Goal: Task Accomplishment & Management: Manage account settings

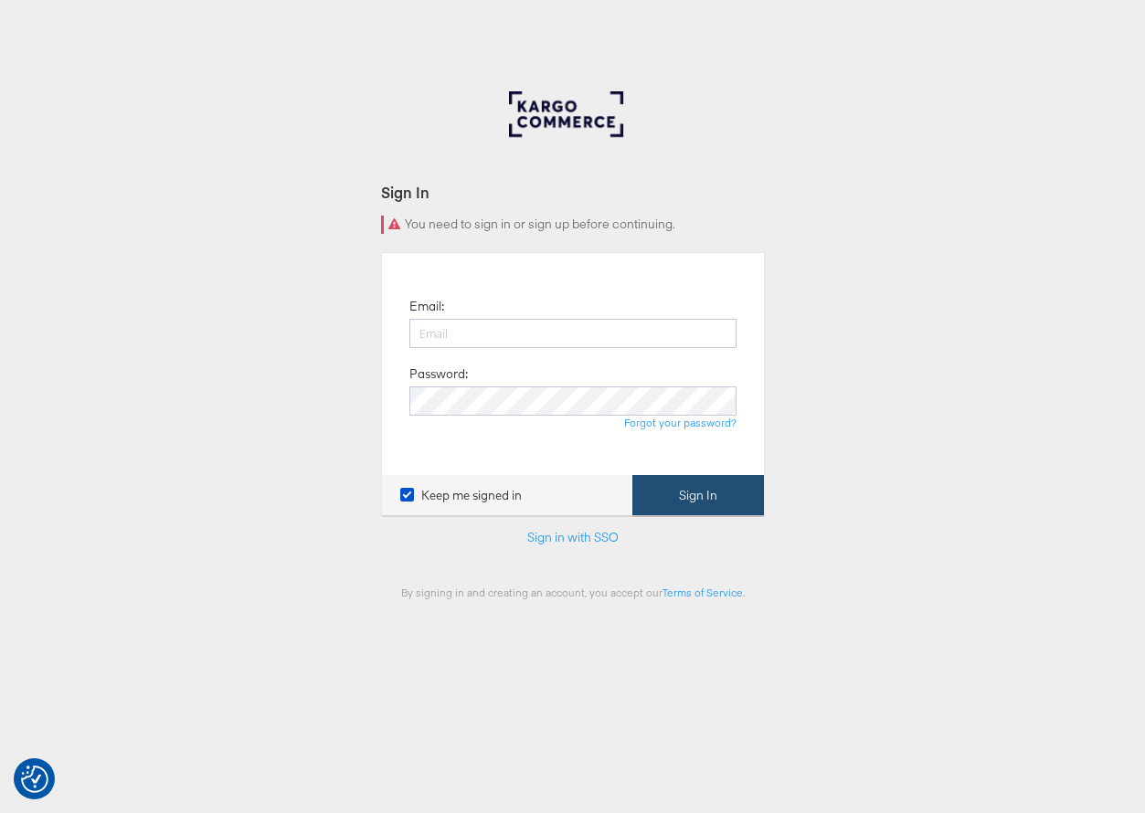
type input "[EMAIL_ADDRESS][DOMAIN_NAME]"
click at [683, 505] on button "Sign In" at bounding box center [698, 495] width 132 height 41
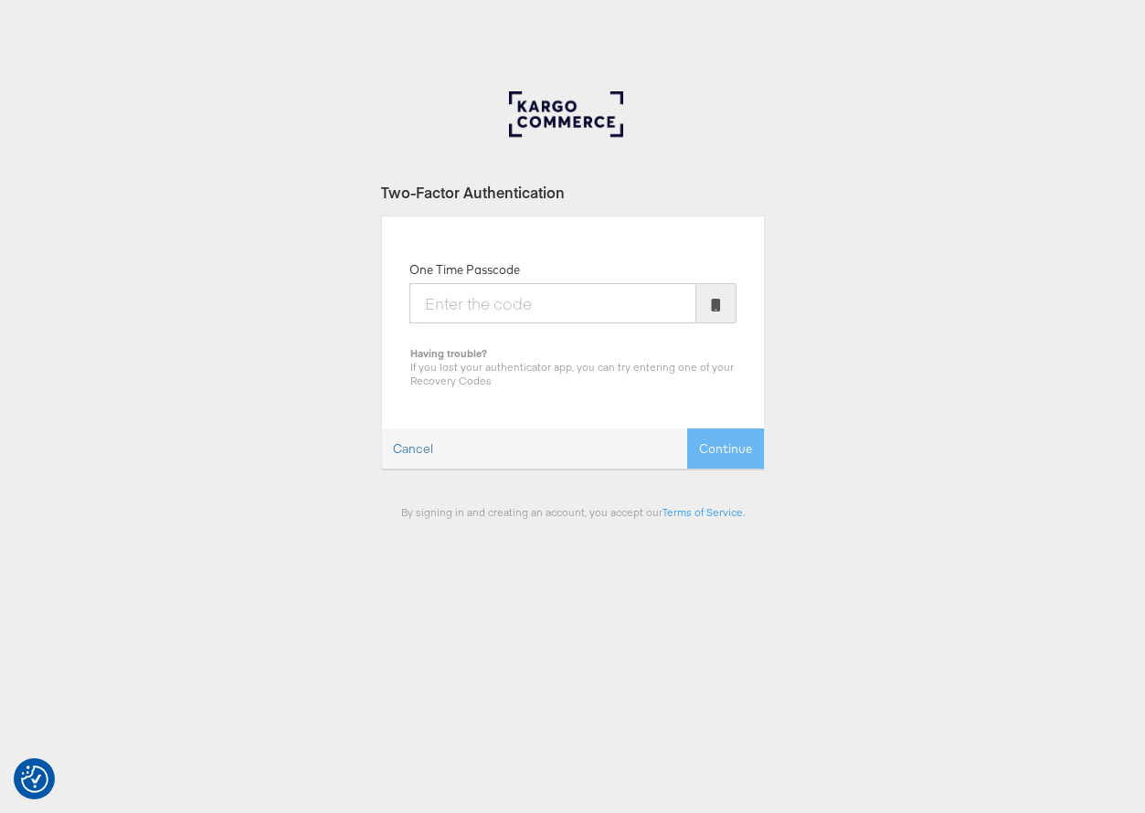
click at [616, 304] on input "One Time Passcode" at bounding box center [552, 303] width 287 height 40
type input "860739"
click at [687, 429] on button "Continue" at bounding box center [725, 449] width 77 height 41
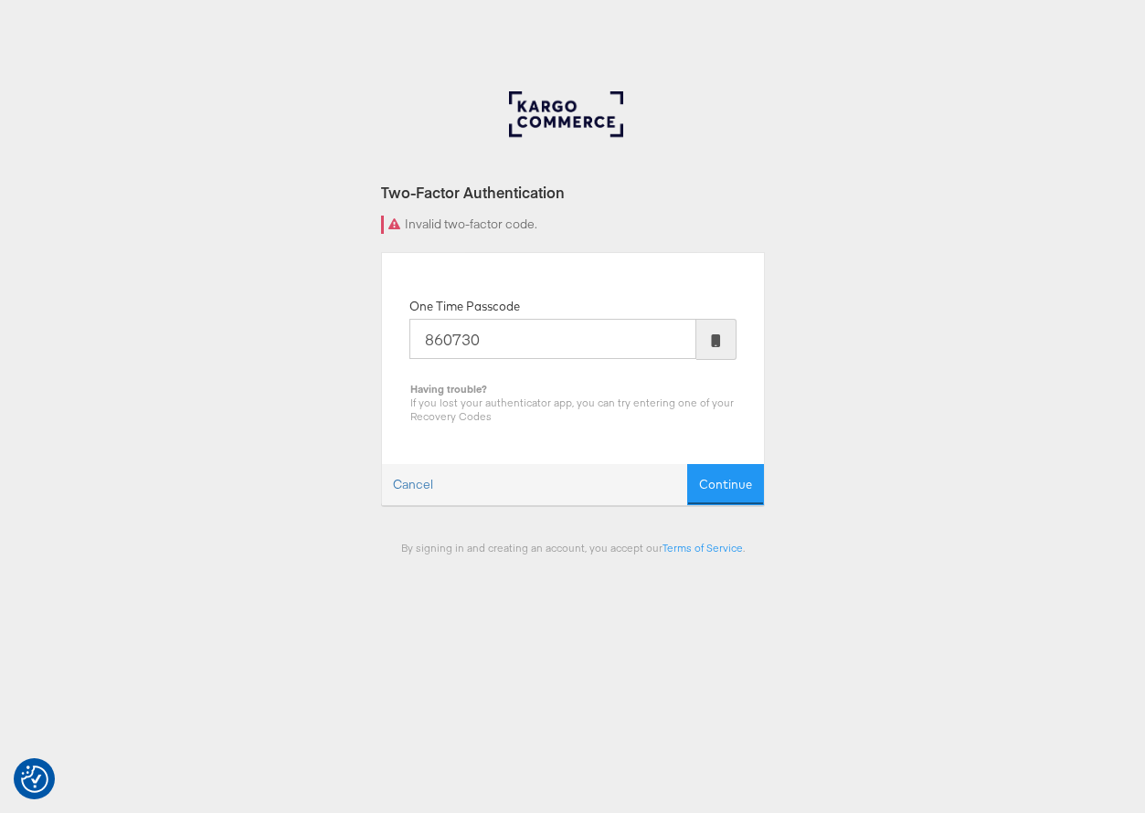
type input "860730"
click at [687, 464] on button "Continue" at bounding box center [725, 484] width 77 height 41
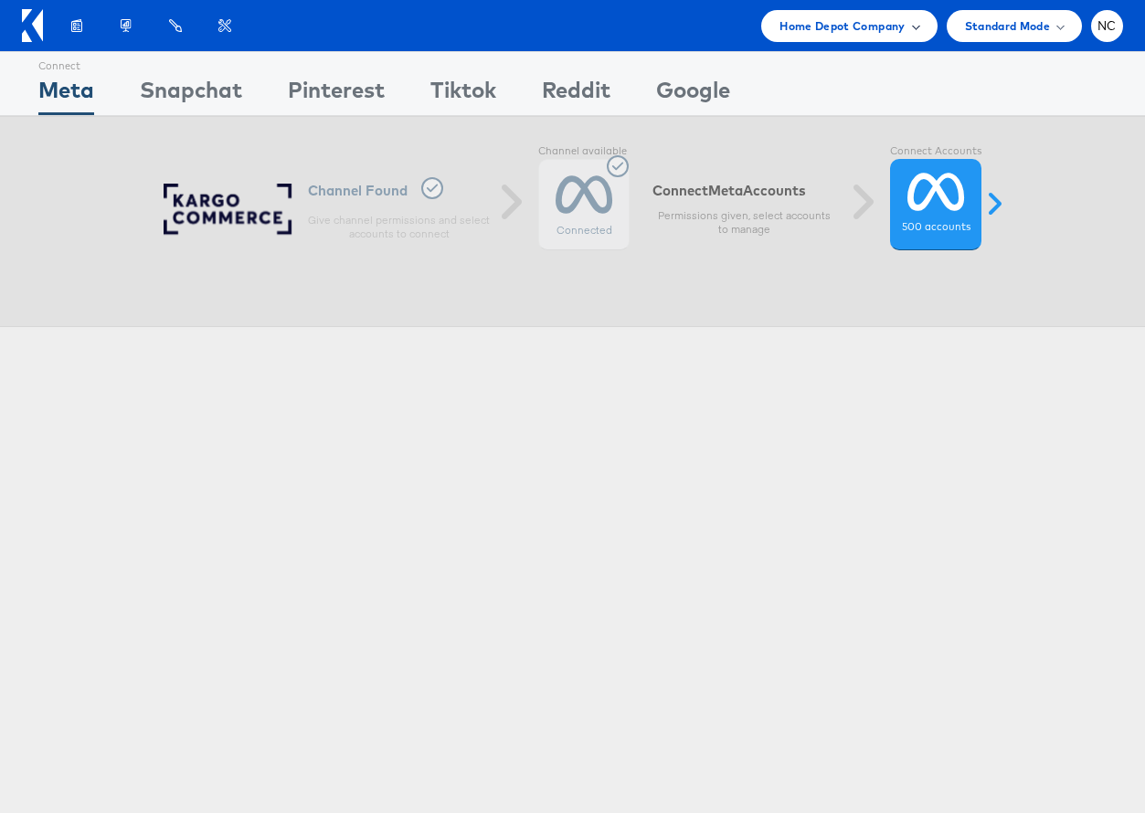
click at [787, 20] on span "Home Depot Company" at bounding box center [841, 25] width 125 height 19
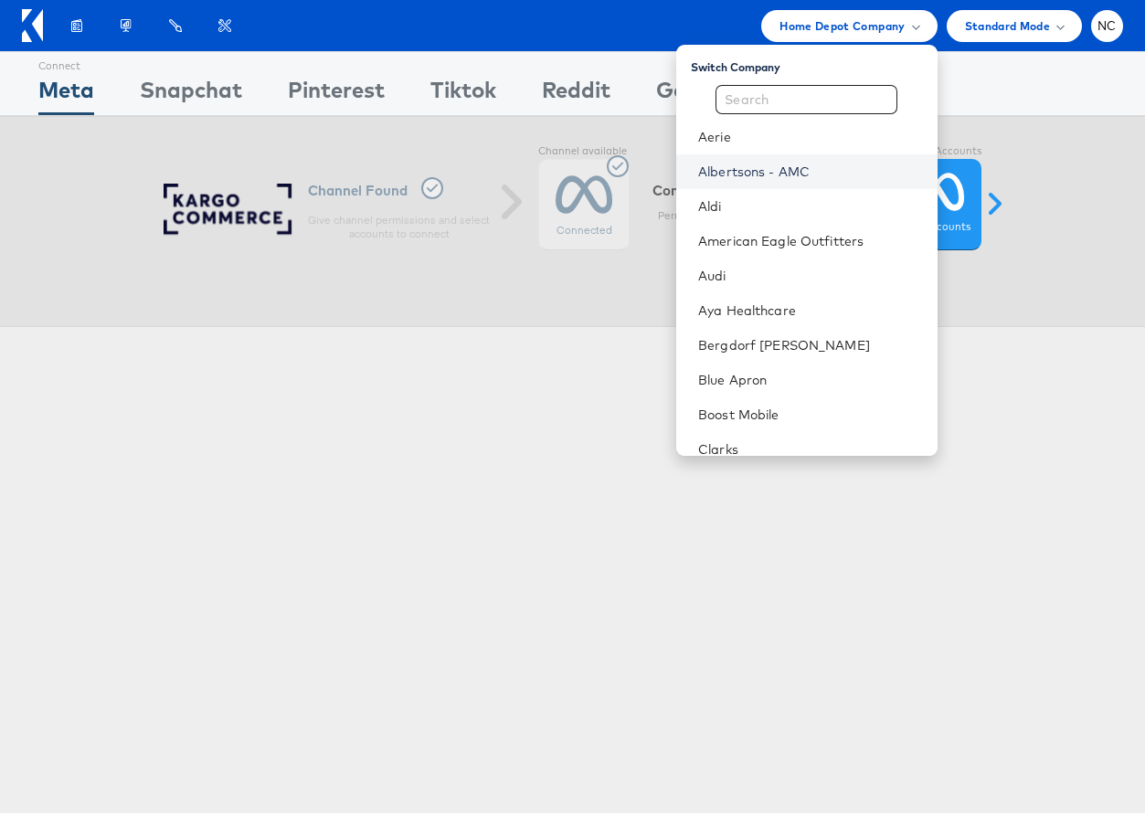
click at [797, 170] on link "Albertsons - AMC" at bounding box center [810, 172] width 225 height 18
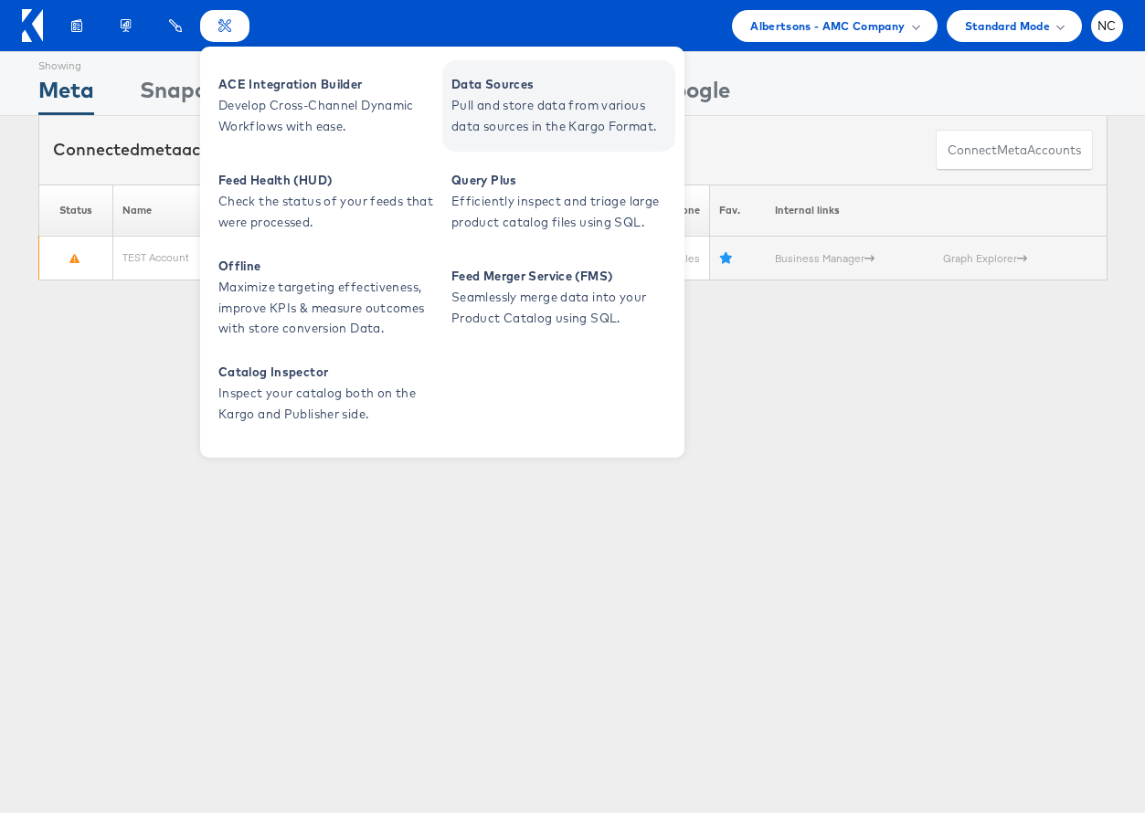
click at [468, 122] on span "Pull and store data from various data sources in the Kargo Format." at bounding box center [560, 116] width 219 height 42
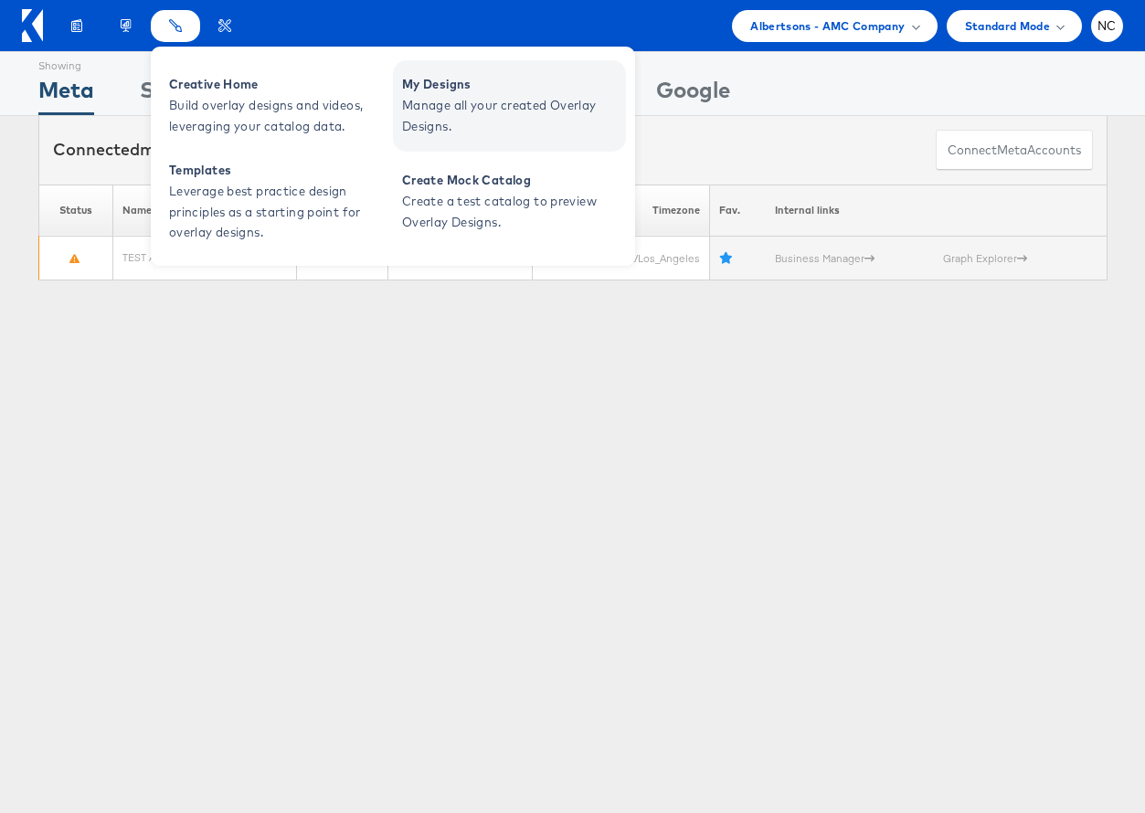
click at [437, 111] on span "Manage all your created Overlay Designs." at bounding box center [511, 116] width 219 height 42
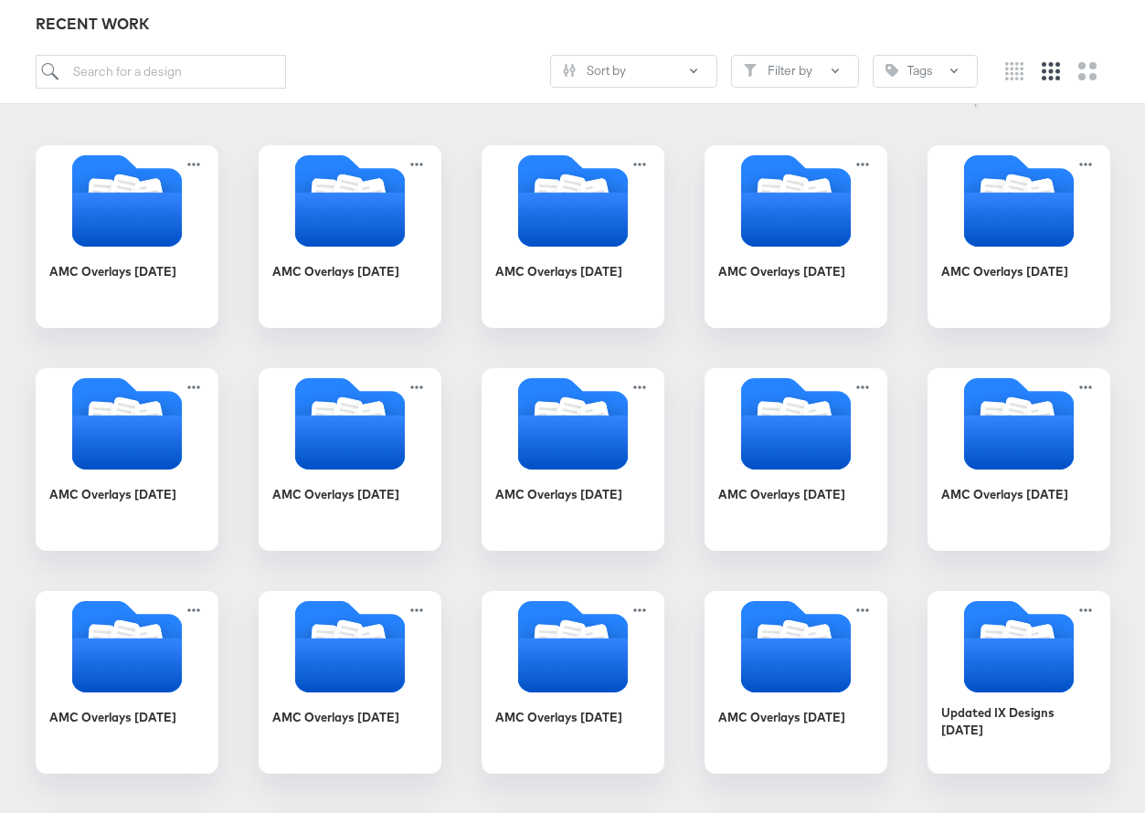
scroll to position [264, 0]
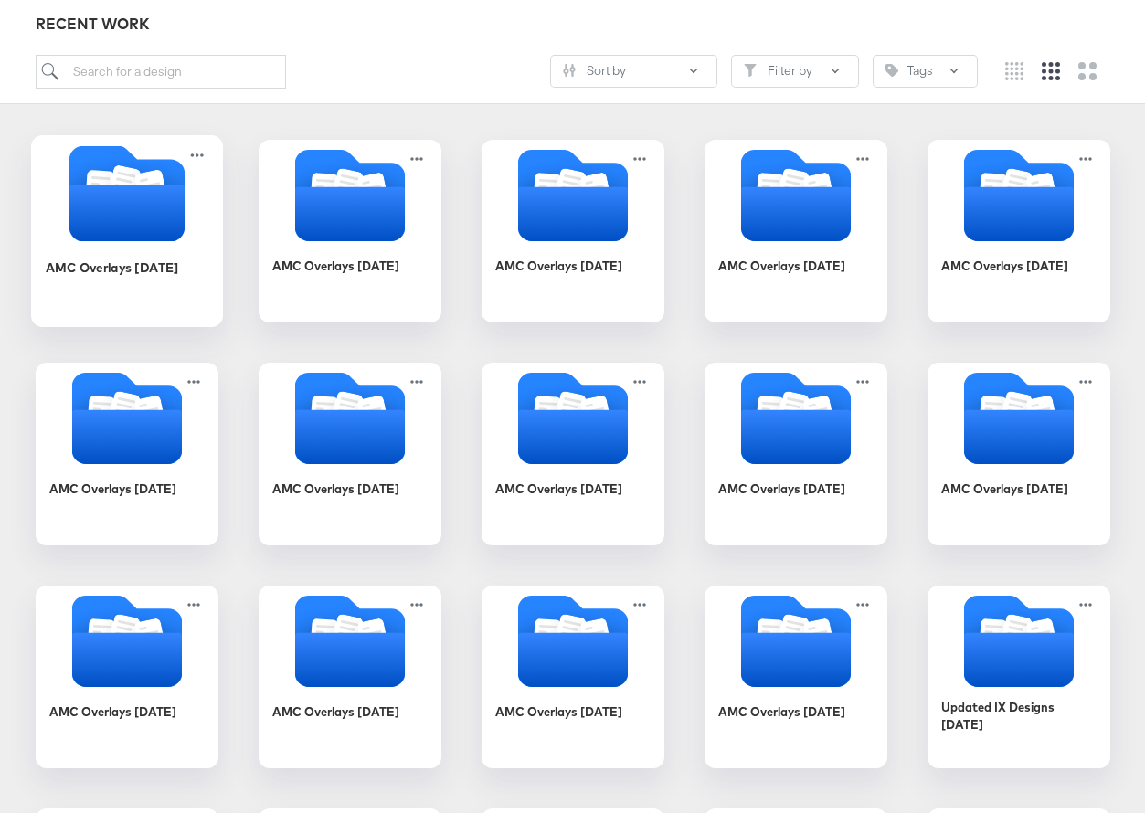
click at [129, 228] on icon "Folder" at bounding box center [126, 213] width 115 height 57
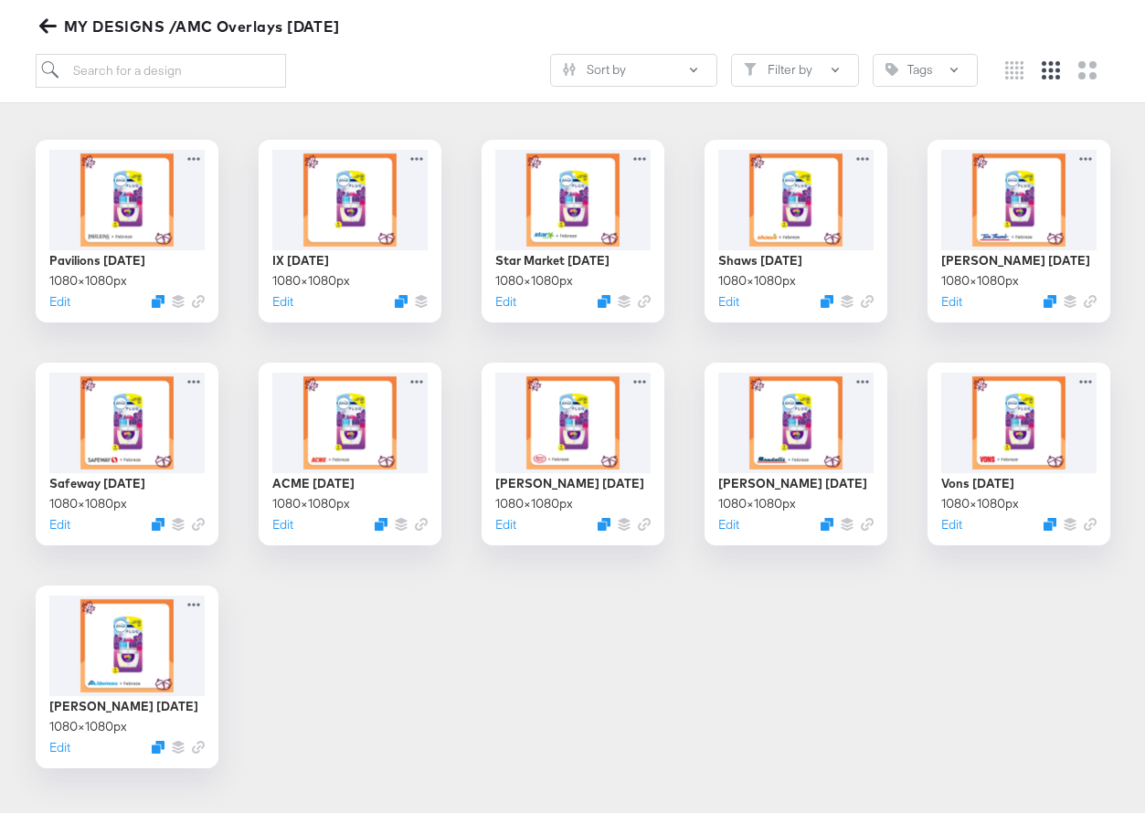
scroll to position [269, 0]
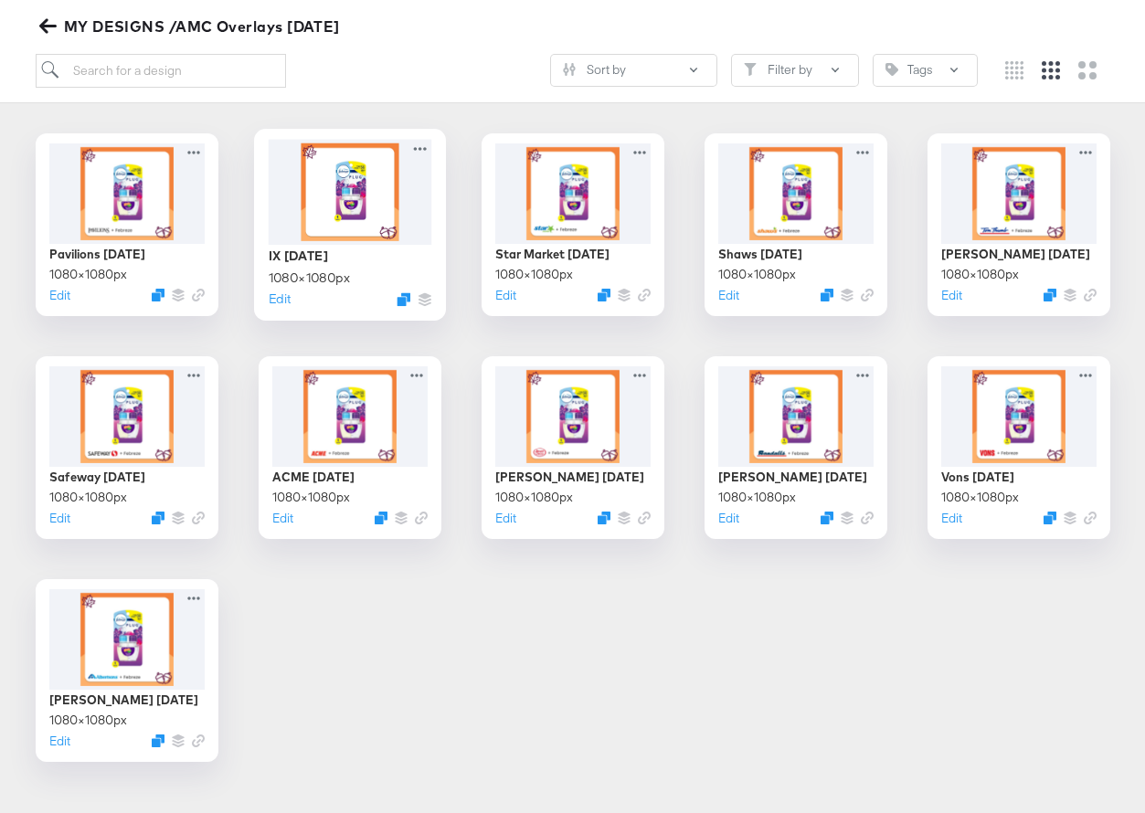
click at [368, 196] on div at bounding box center [350, 191] width 164 height 105
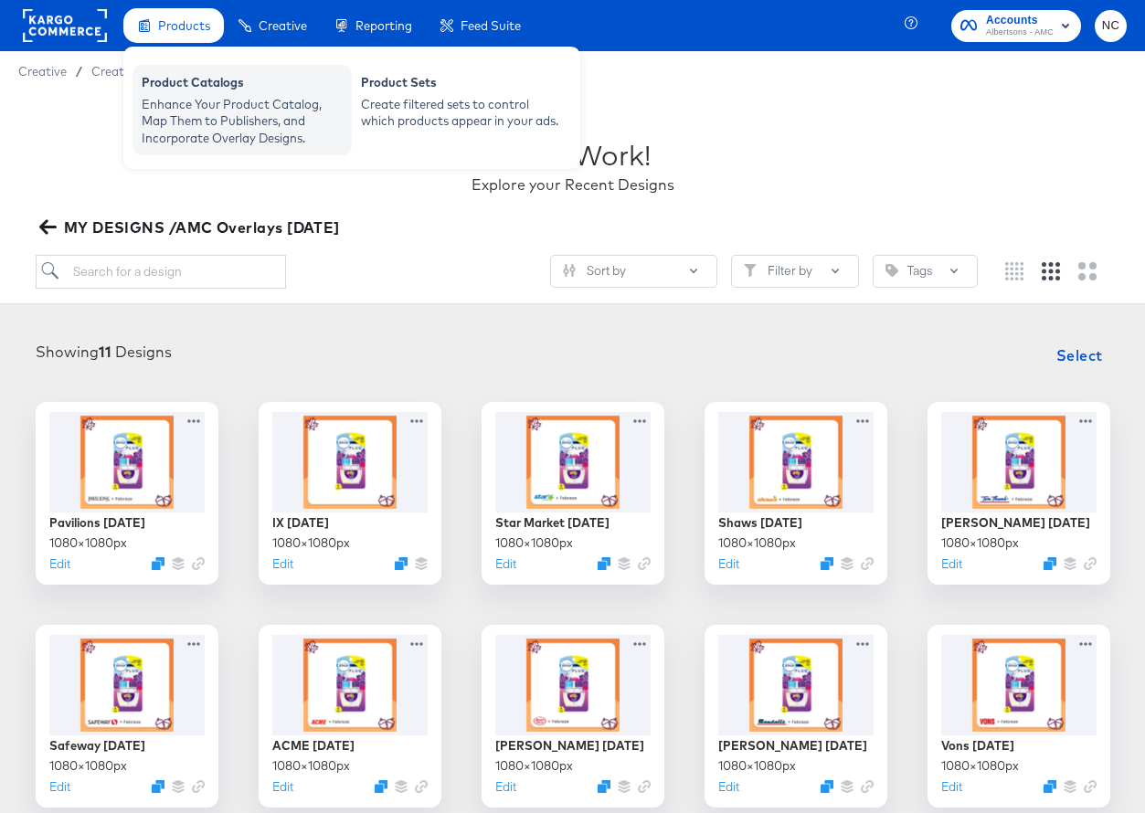
click at [190, 98] on div "Enhance Your Product Catalog, Map Them to Publishers, and Incorporate Overlay D…" at bounding box center [242, 121] width 201 height 51
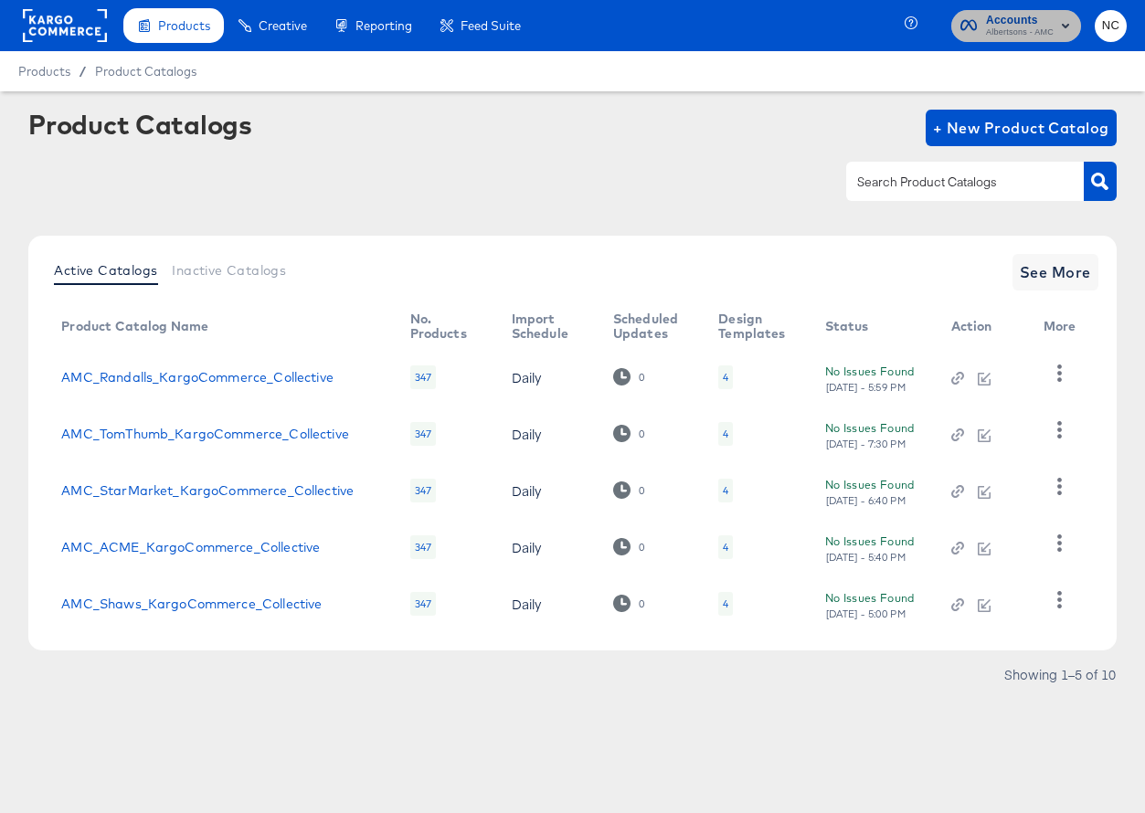
click at [1025, 33] on span "Albertsons - AMC" at bounding box center [1020, 33] width 68 height 15
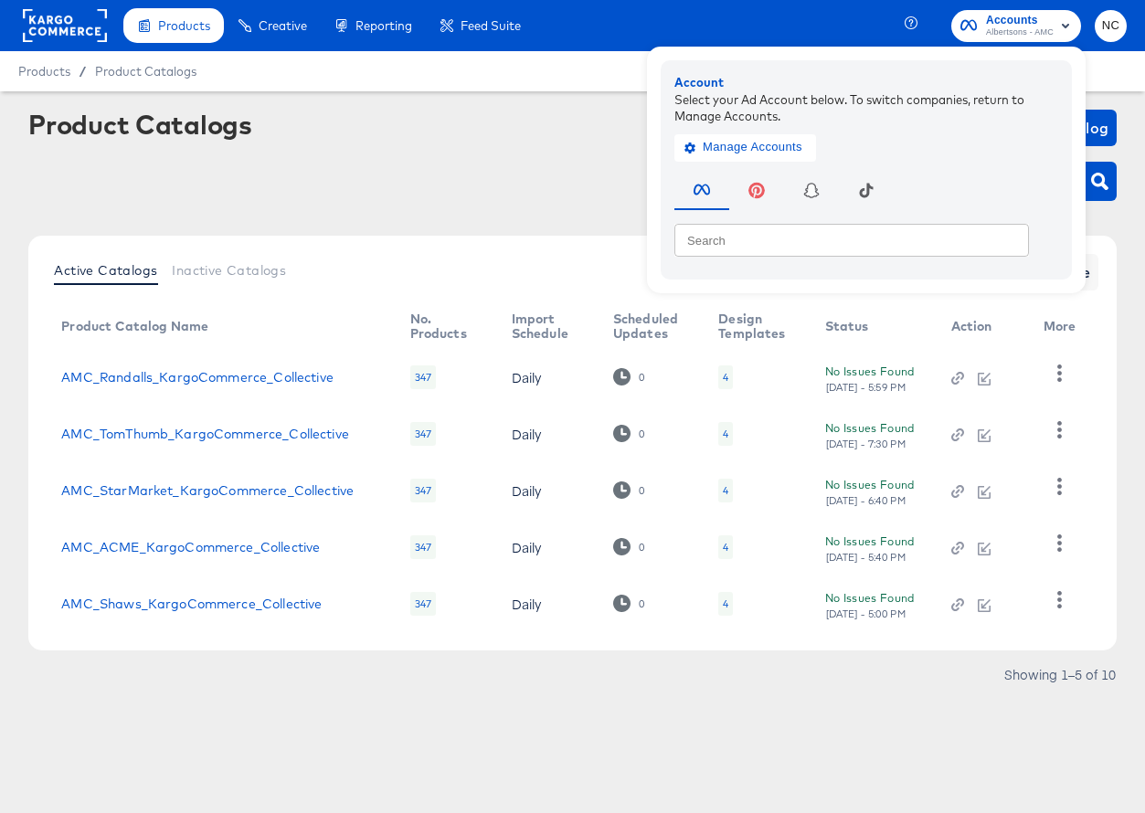
click at [1099, 28] on button "NC" at bounding box center [1111, 26] width 32 height 32
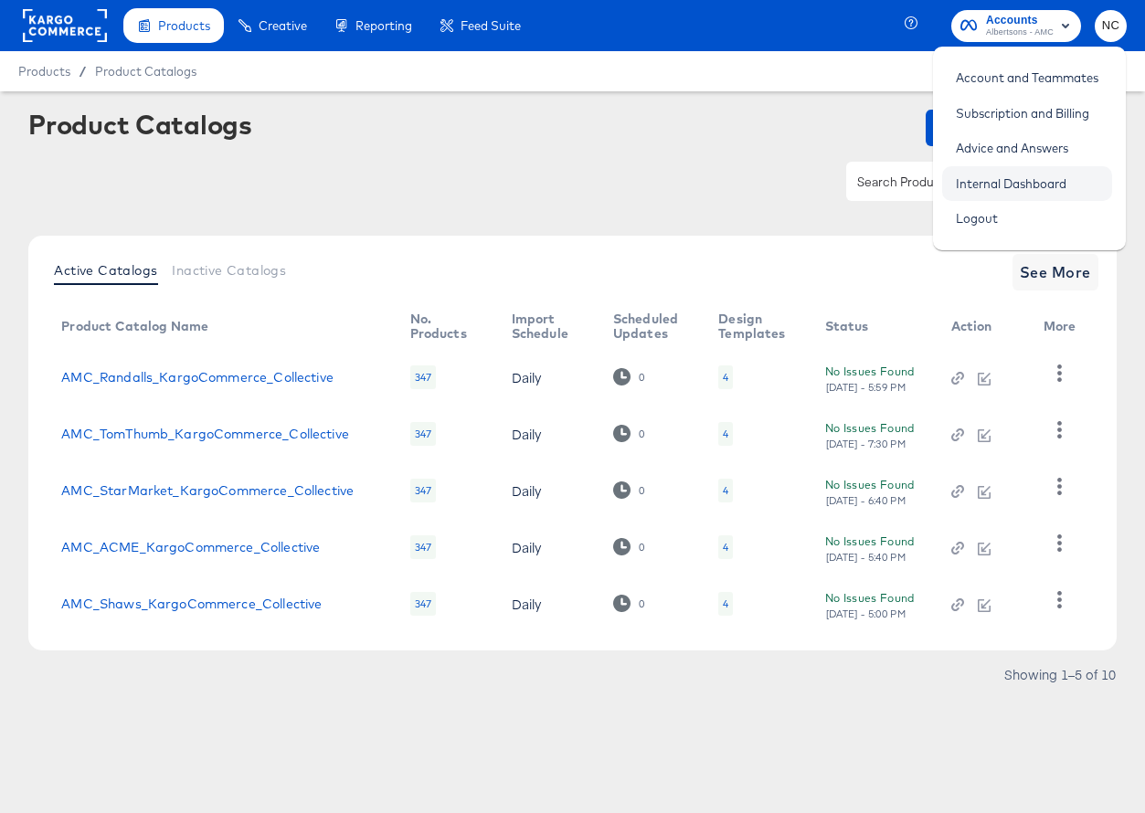
click at [1022, 174] on link "Internal Dashboard" at bounding box center [1011, 183] width 138 height 33
click at [753, 122] on div "Product Catalogs + New Product Catalog" at bounding box center [571, 128] width 1087 height 37
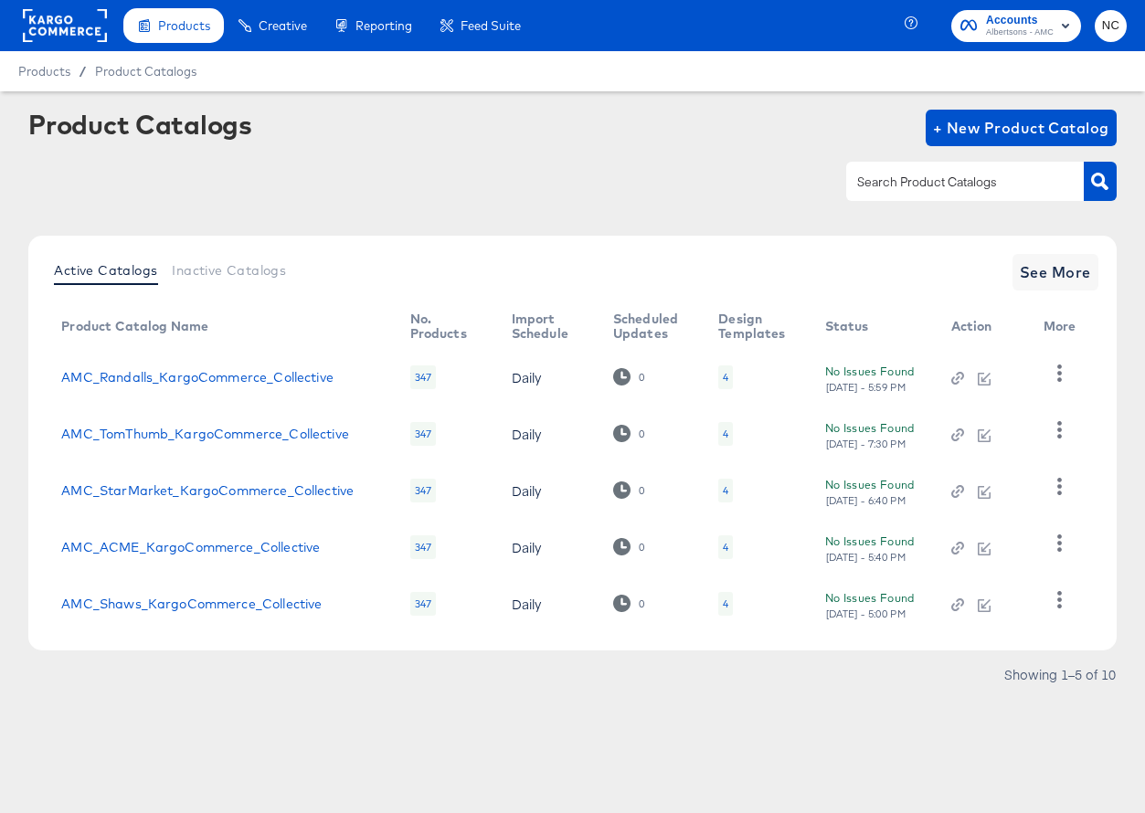
click at [723, 604] on div "4" at bounding box center [725, 604] width 5 height 15
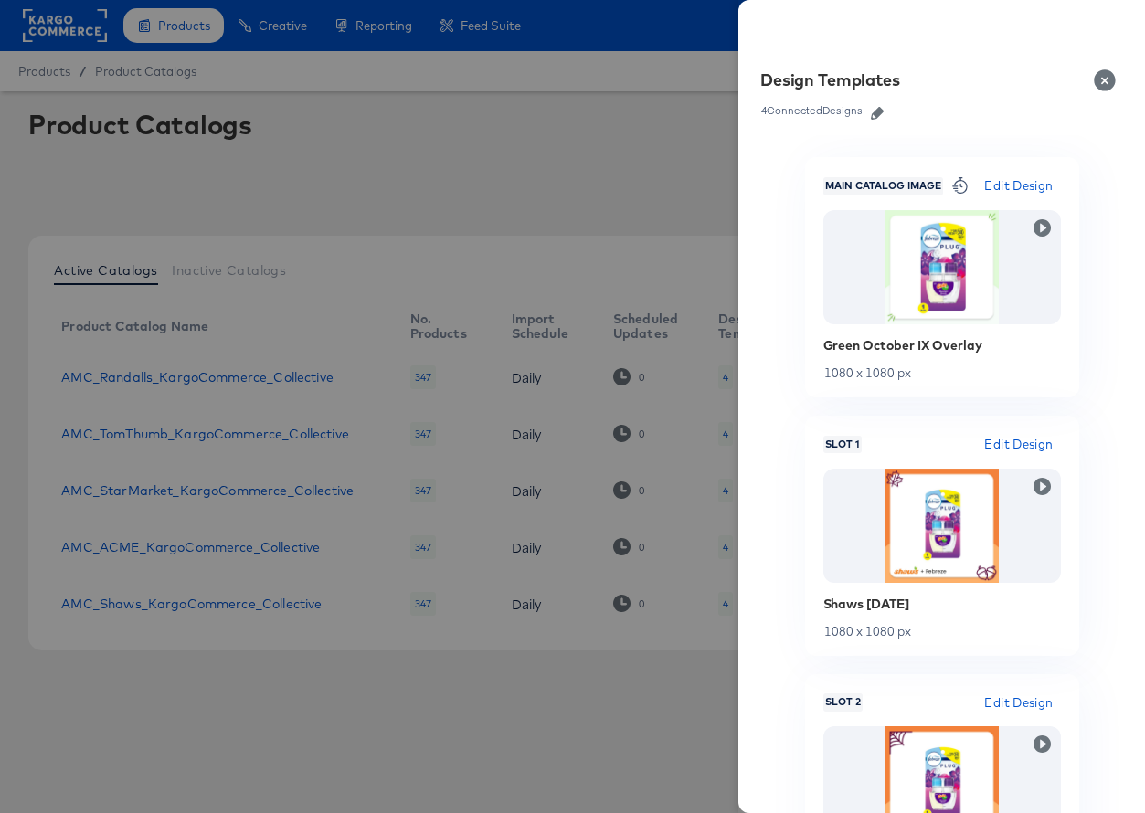
click at [881, 115] on icon "button" at bounding box center [877, 113] width 13 height 13
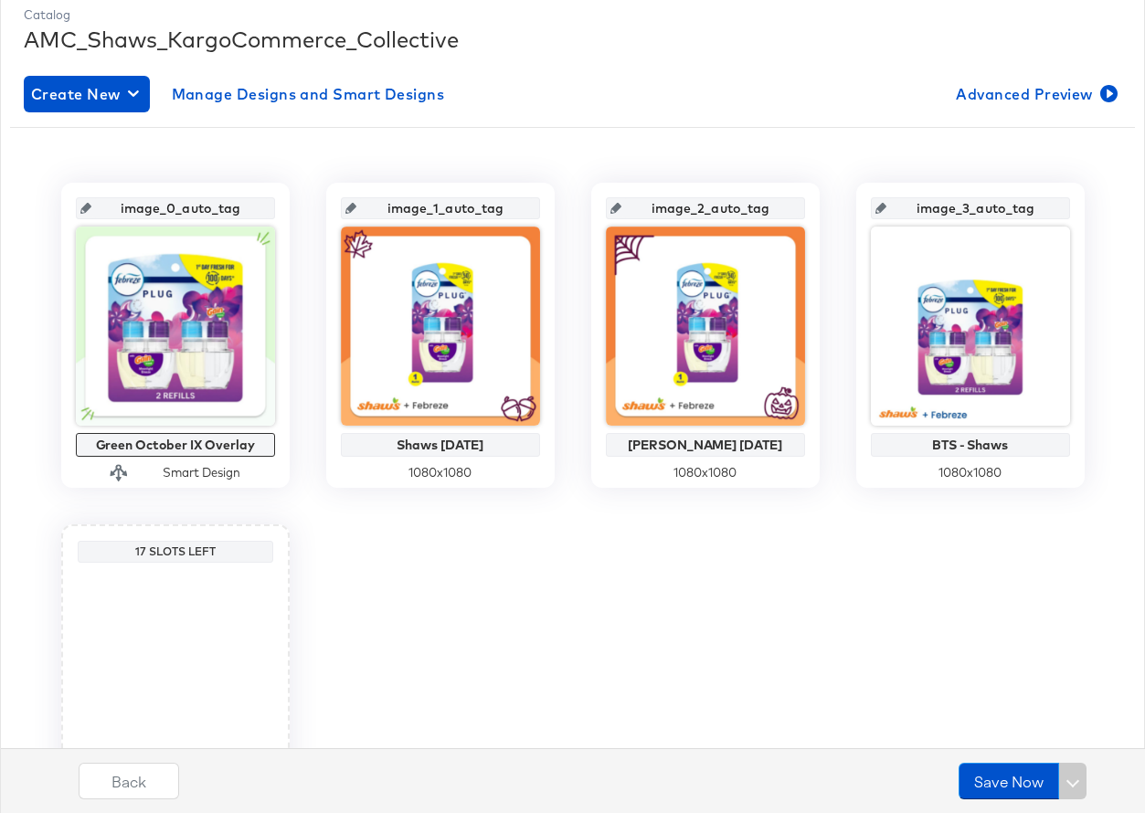
scroll to position [271, 0]
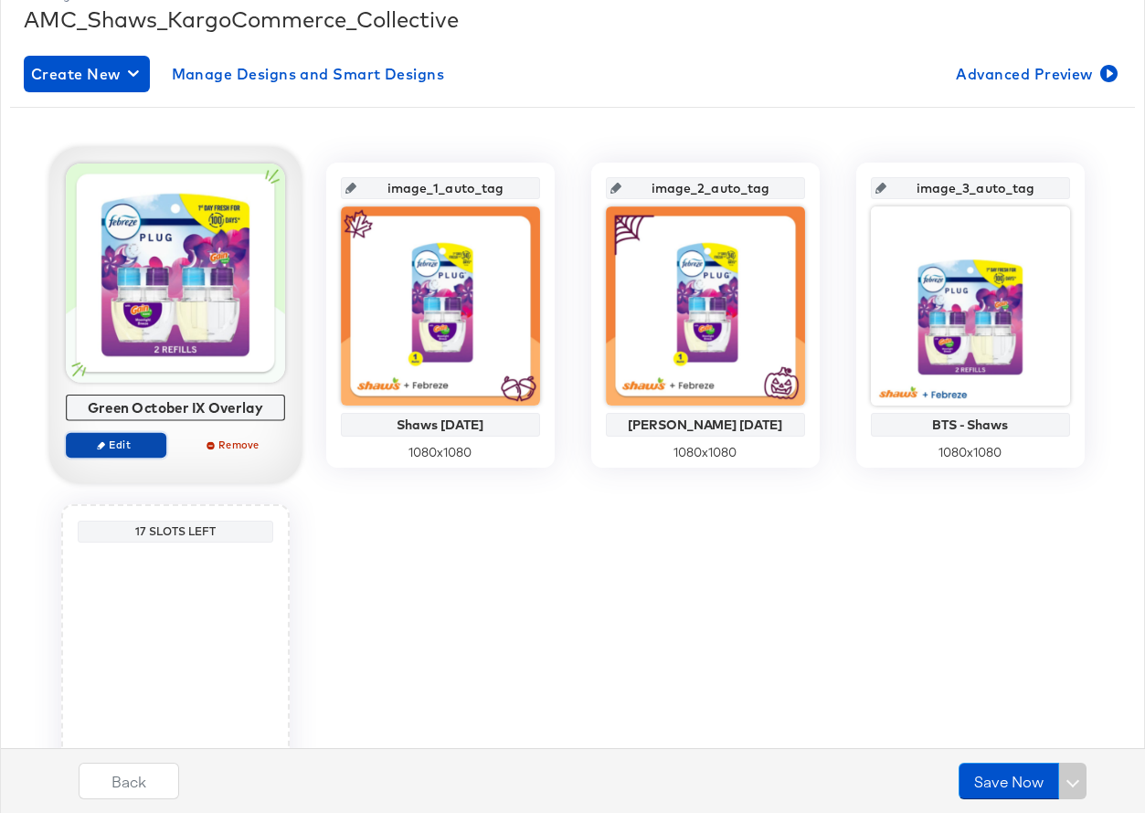
click at [141, 446] on span "Edit" at bounding box center [115, 445] width 84 height 14
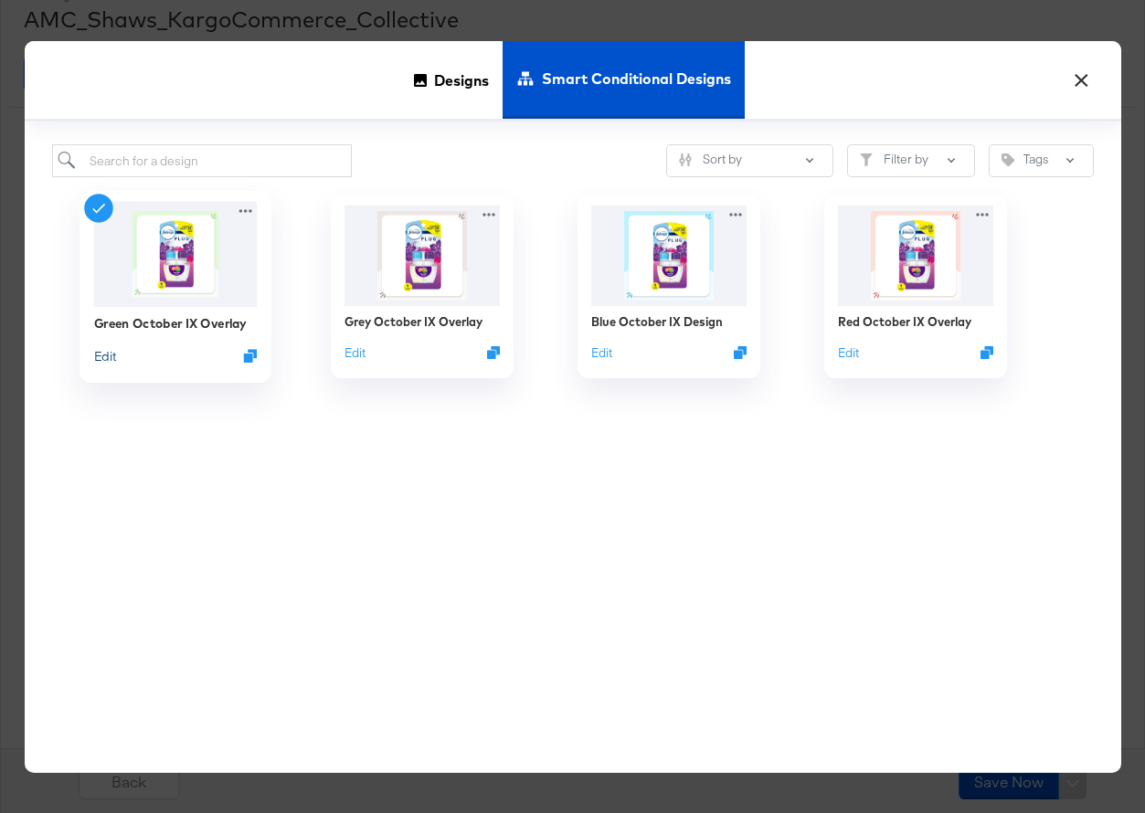
click at [111, 352] on button "Edit" at bounding box center [104, 355] width 22 height 17
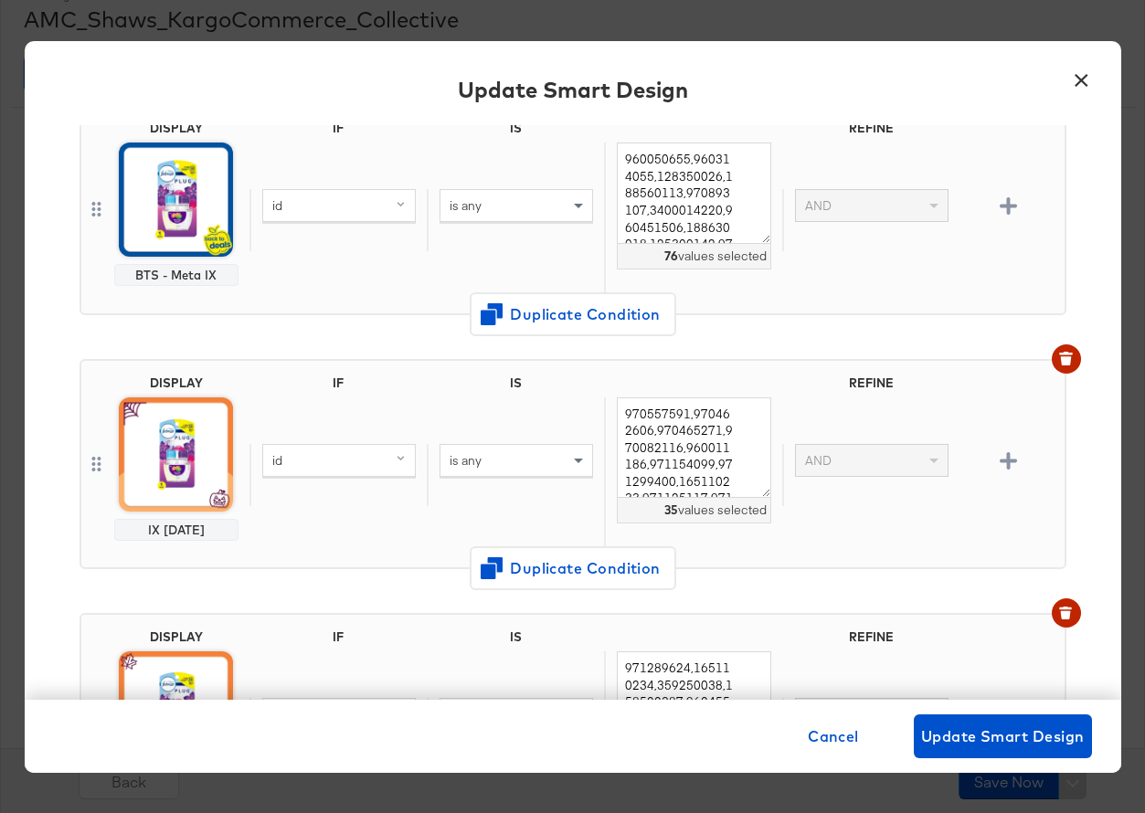
scroll to position [170, 0]
click at [1083, 78] on button "×" at bounding box center [1081, 75] width 33 height 33
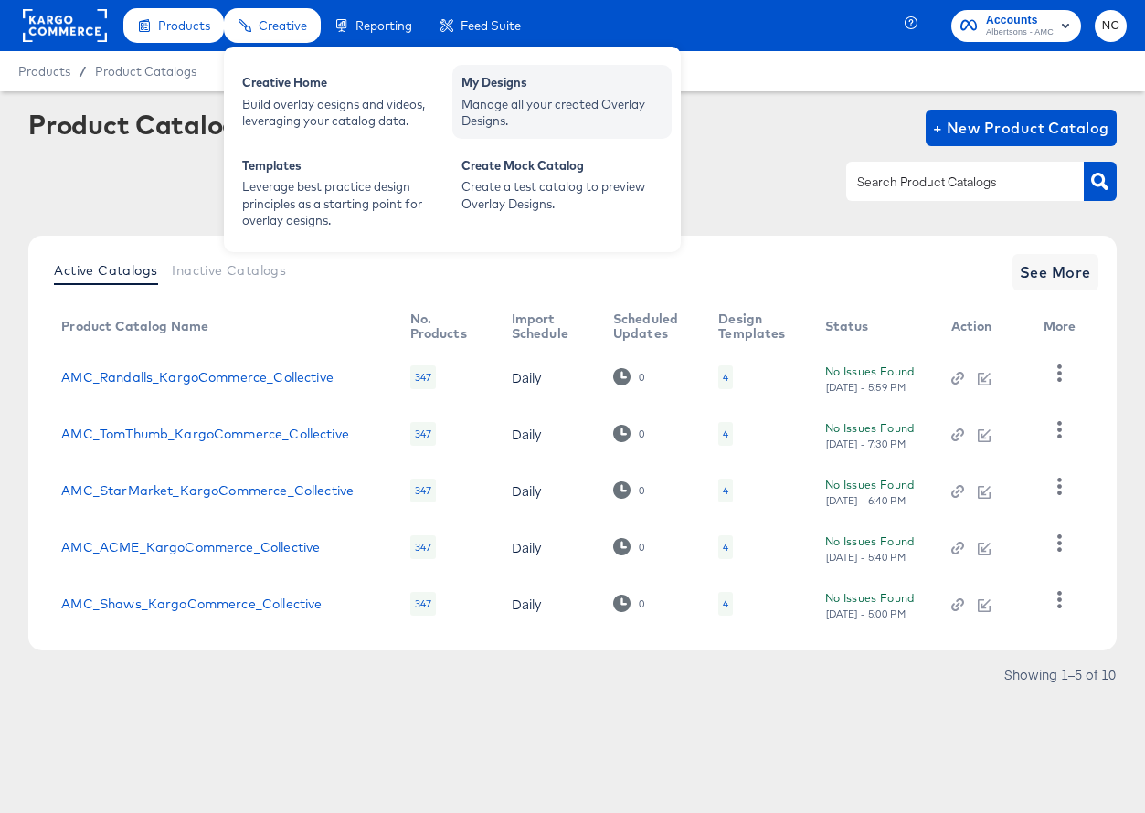
click at [490, 81] on div "My Designs" at bounding box center [561, 85] width 201 height 22
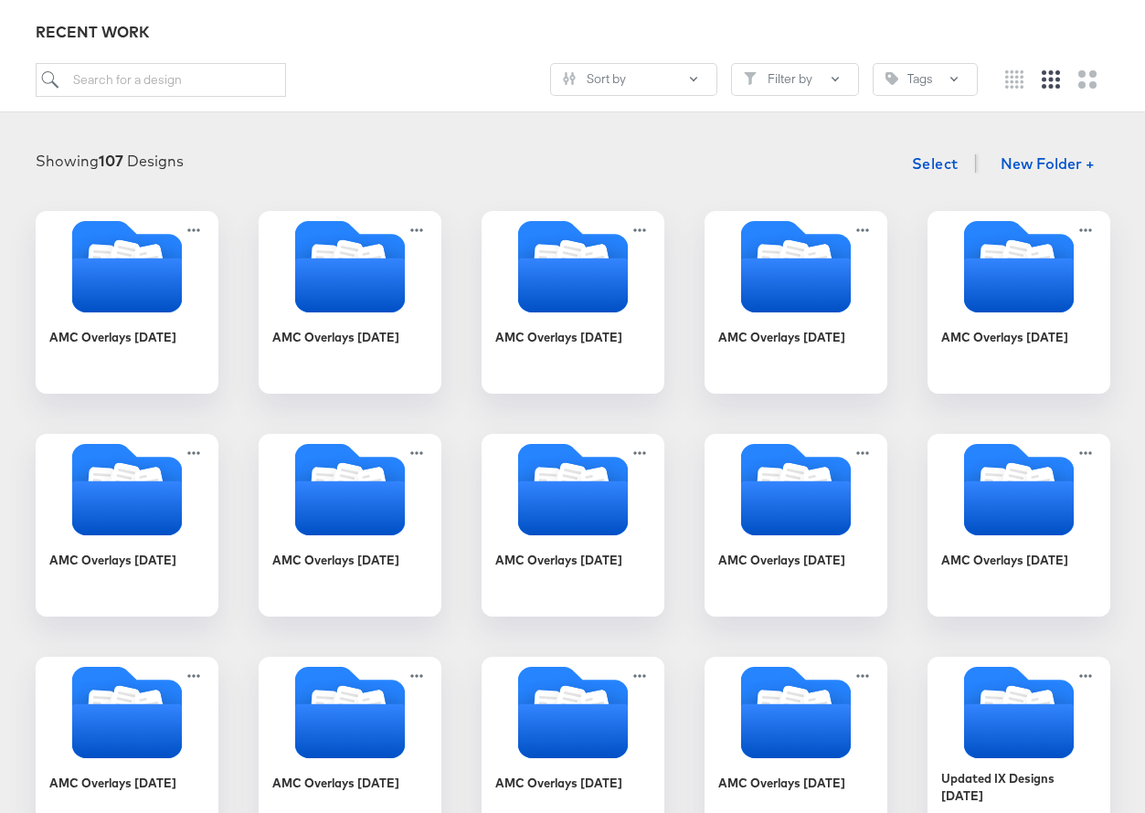
scroll to position [185, 0]
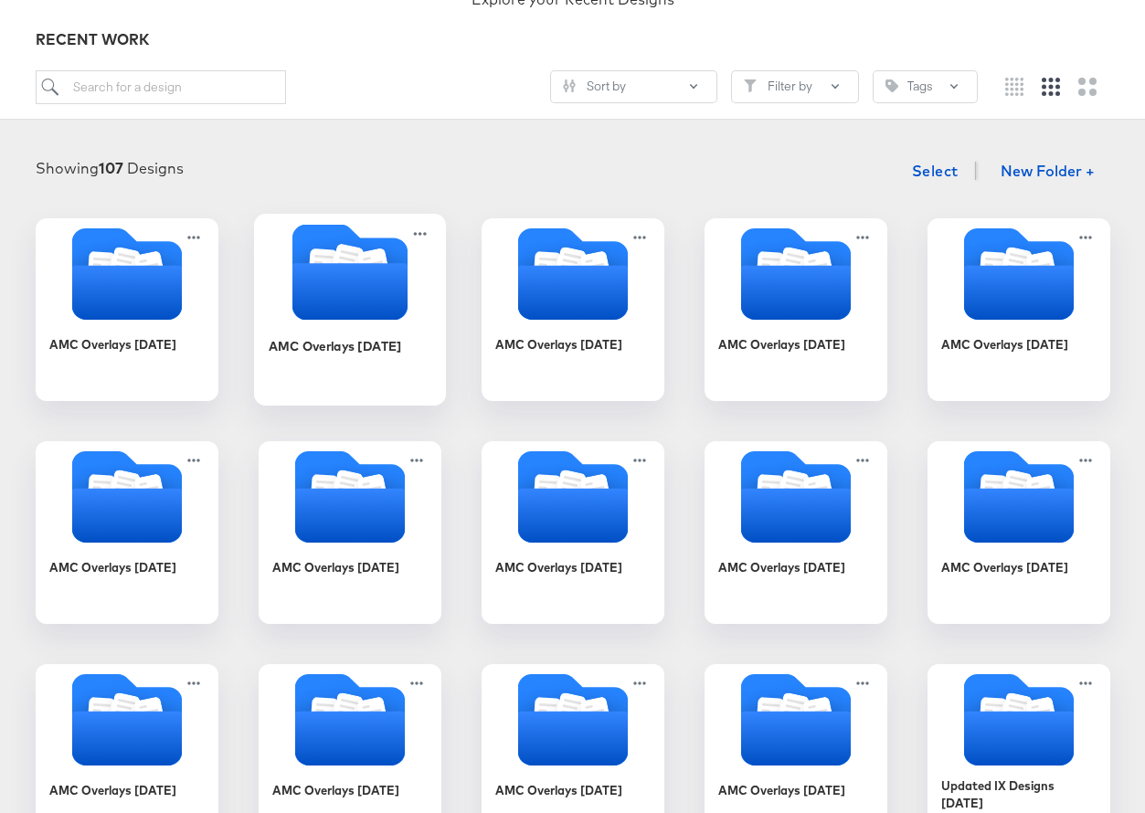
click at [414, 304] on icon "Folder" at bounding box center [350, 272] width 192 height 96
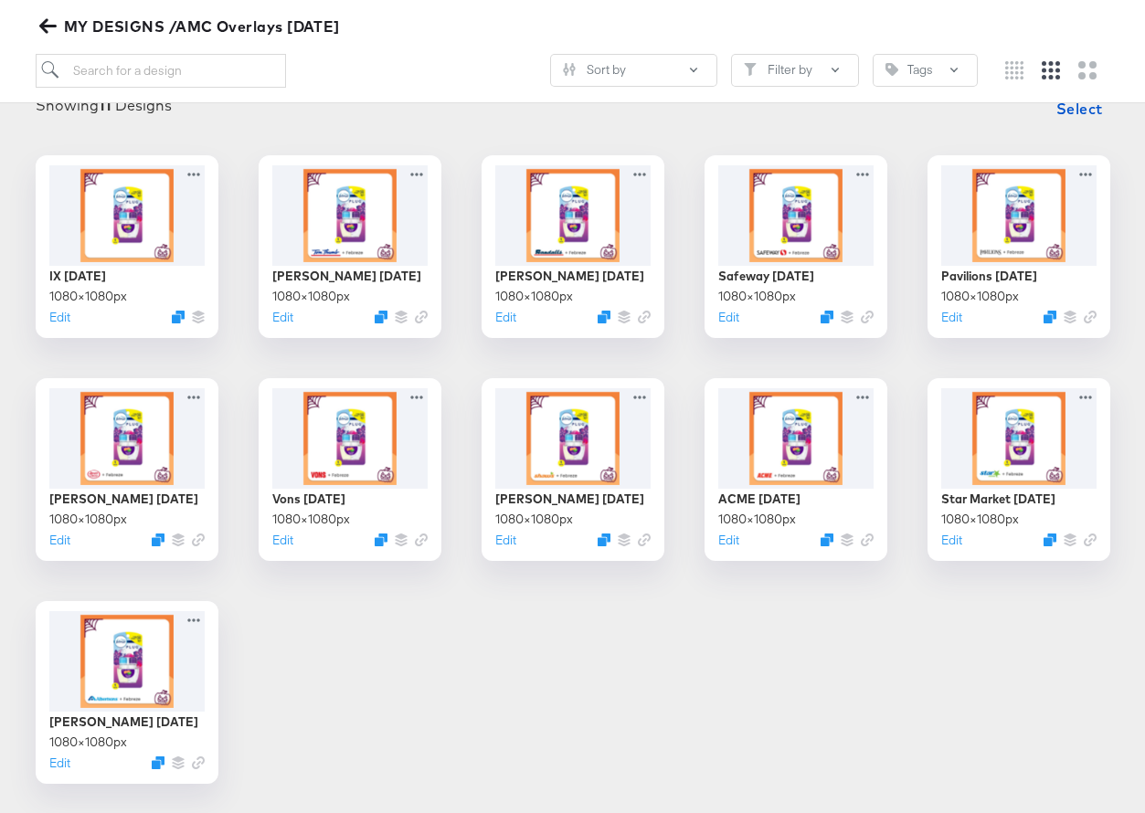
scroll to position [249, 0]
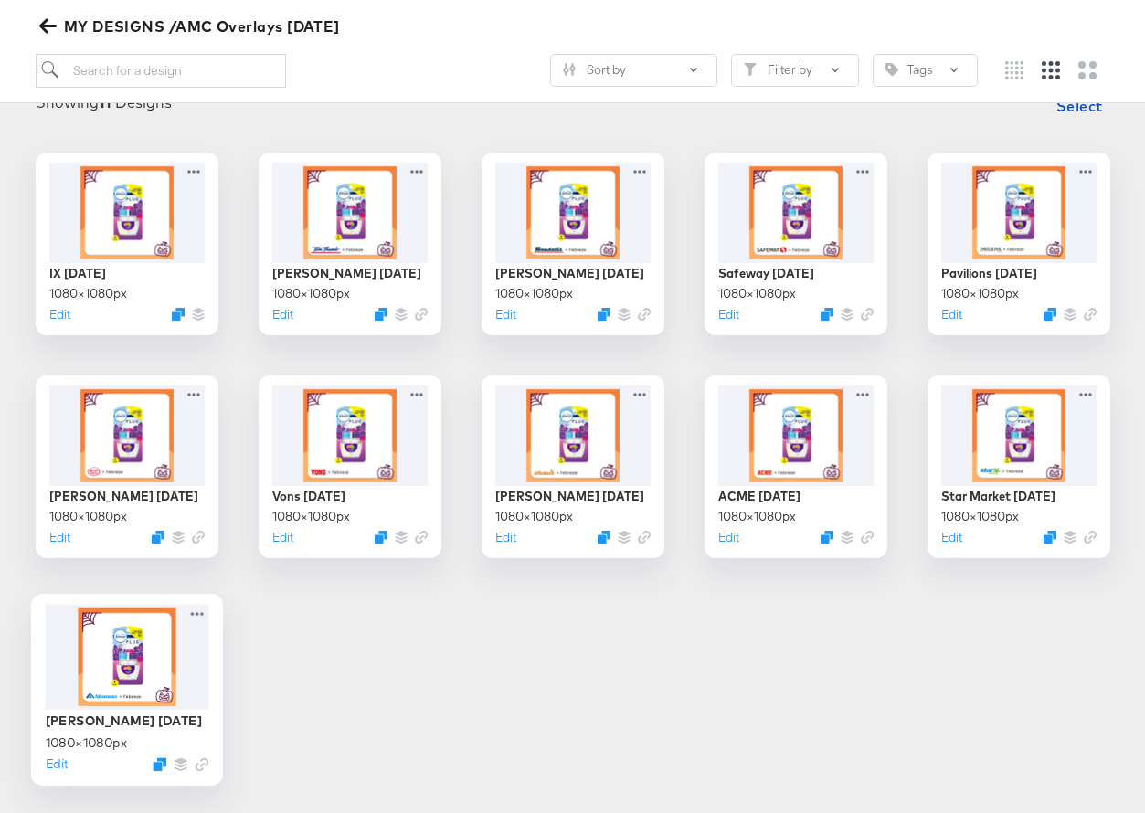
click at [139, 662] on div at bounding box center [127, 657] width 164 height 106
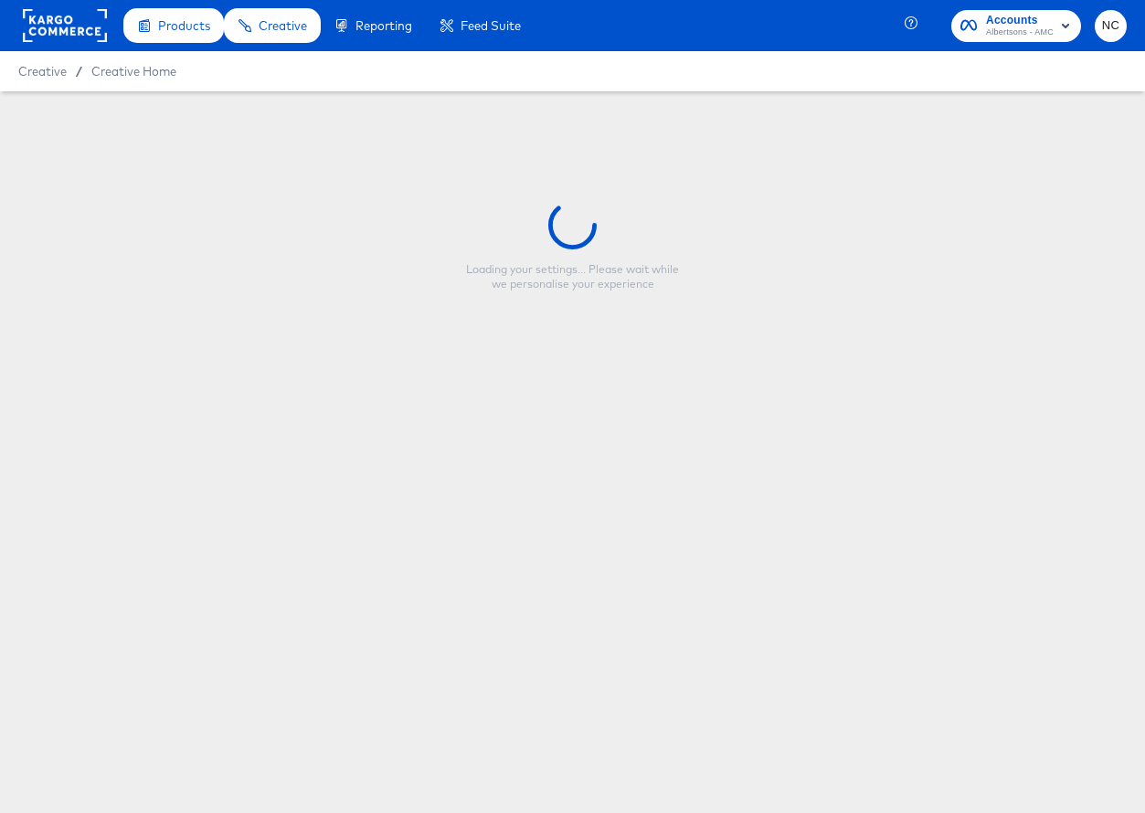
type input "Albertsons October '25"
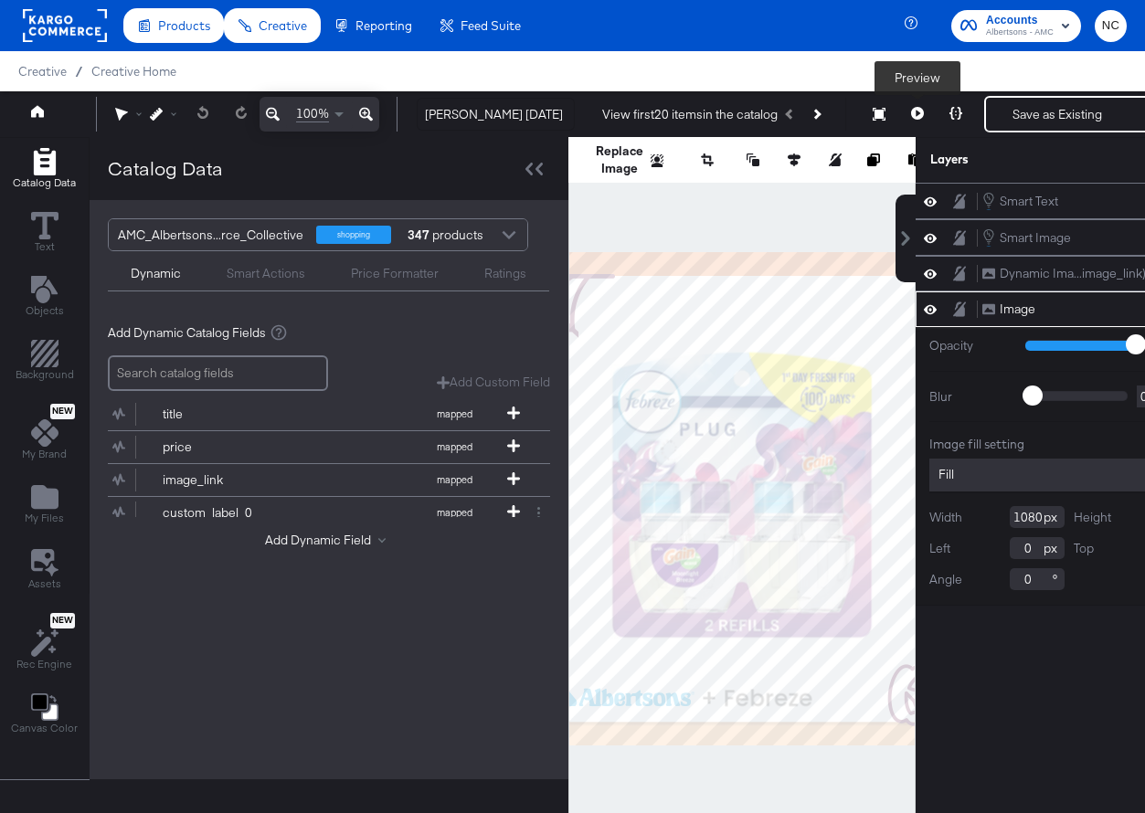
click at [918, 110] on icon at bounding box center [917, 113] width 13 height 13
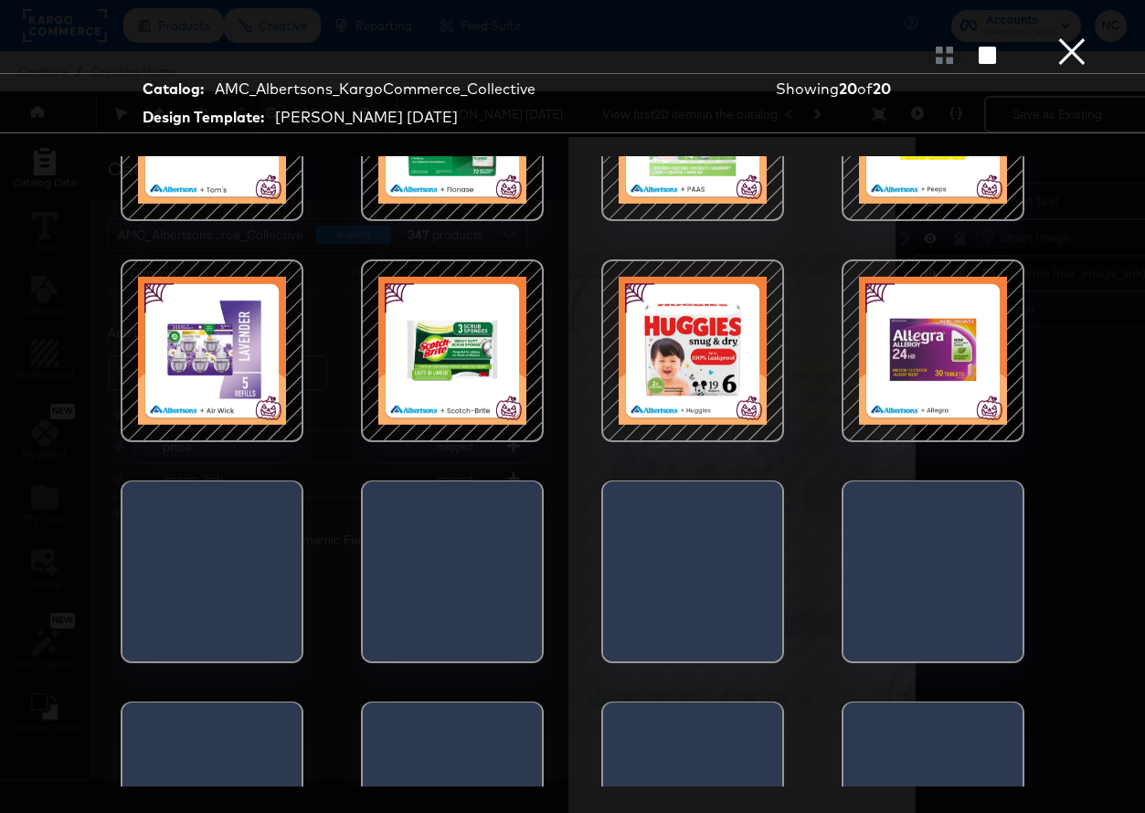
scroll to position [437, 0]
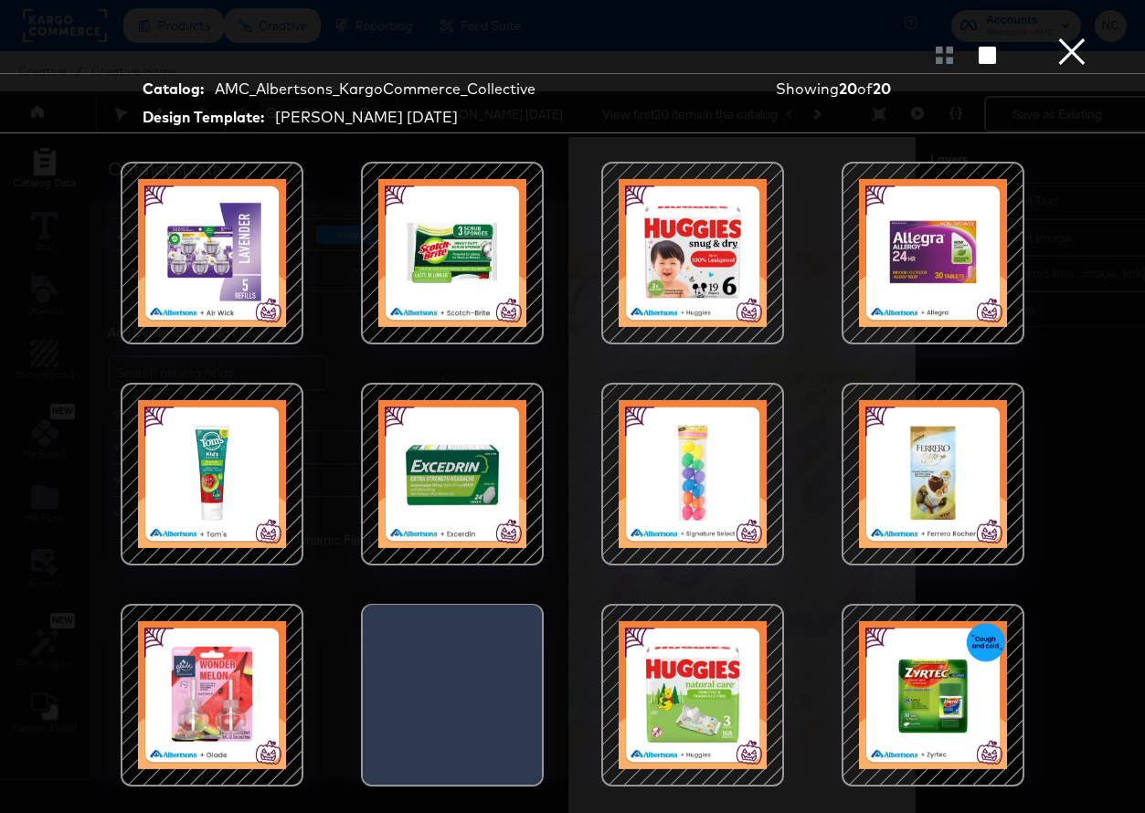
click at [1077, 37] on button "×" at bounding box center [1072, 18] width 37 height 37
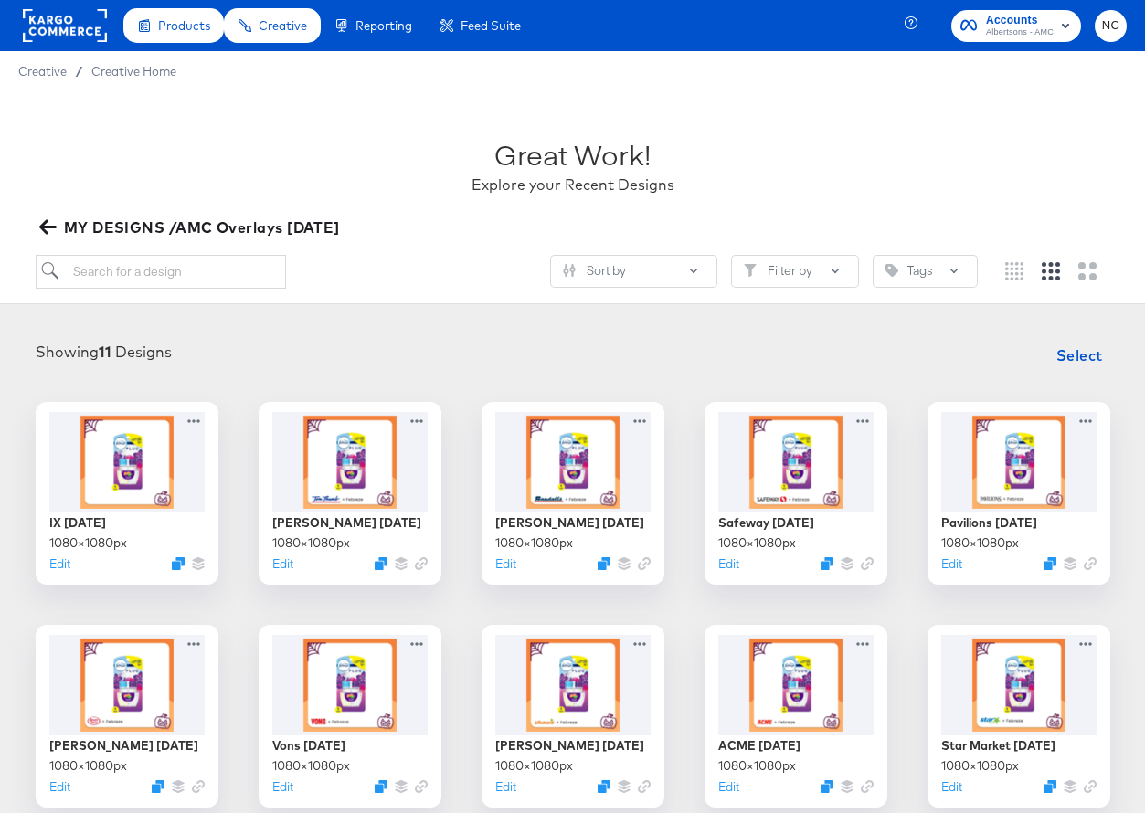
click at [45, 223] on icon "button" at bounding box center [46, 227] width 17 height 15
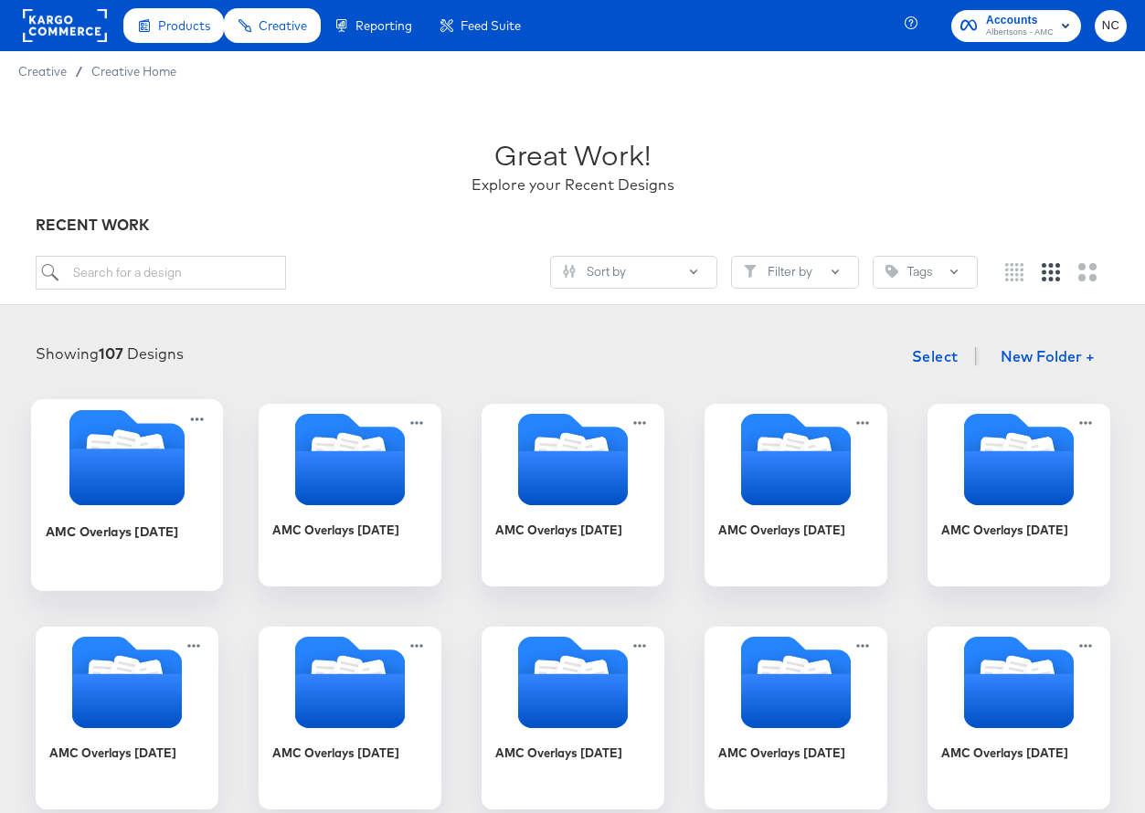
click at [156, 479] on icon "Folder" at bounding box center [126, 477] width 115 height 57
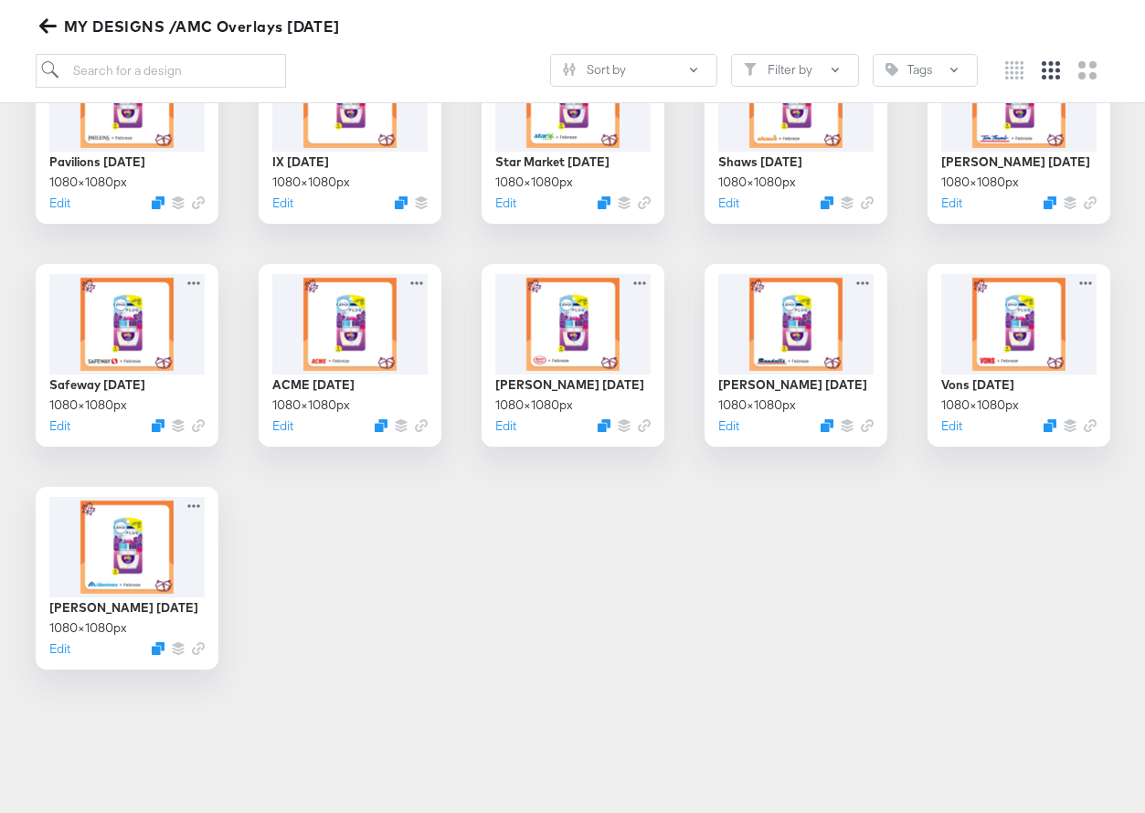
scroll to position [249, 0]
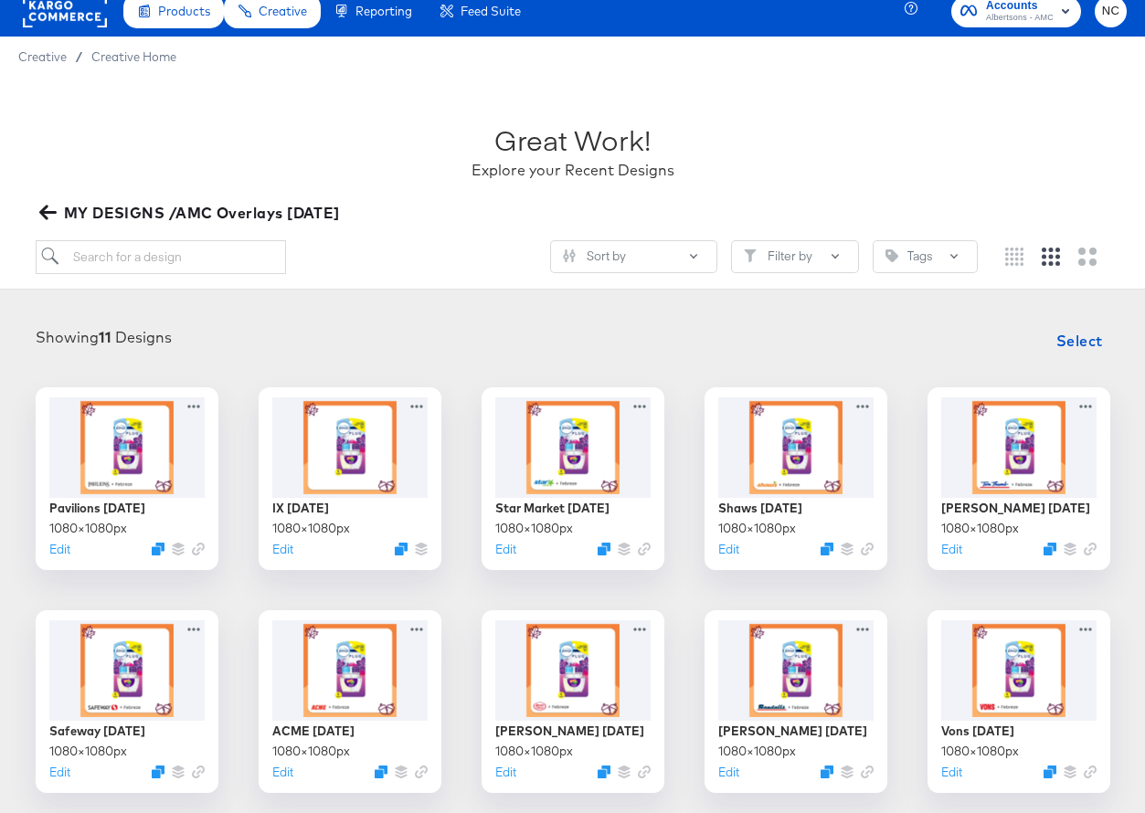
scroll to position [7, 0]
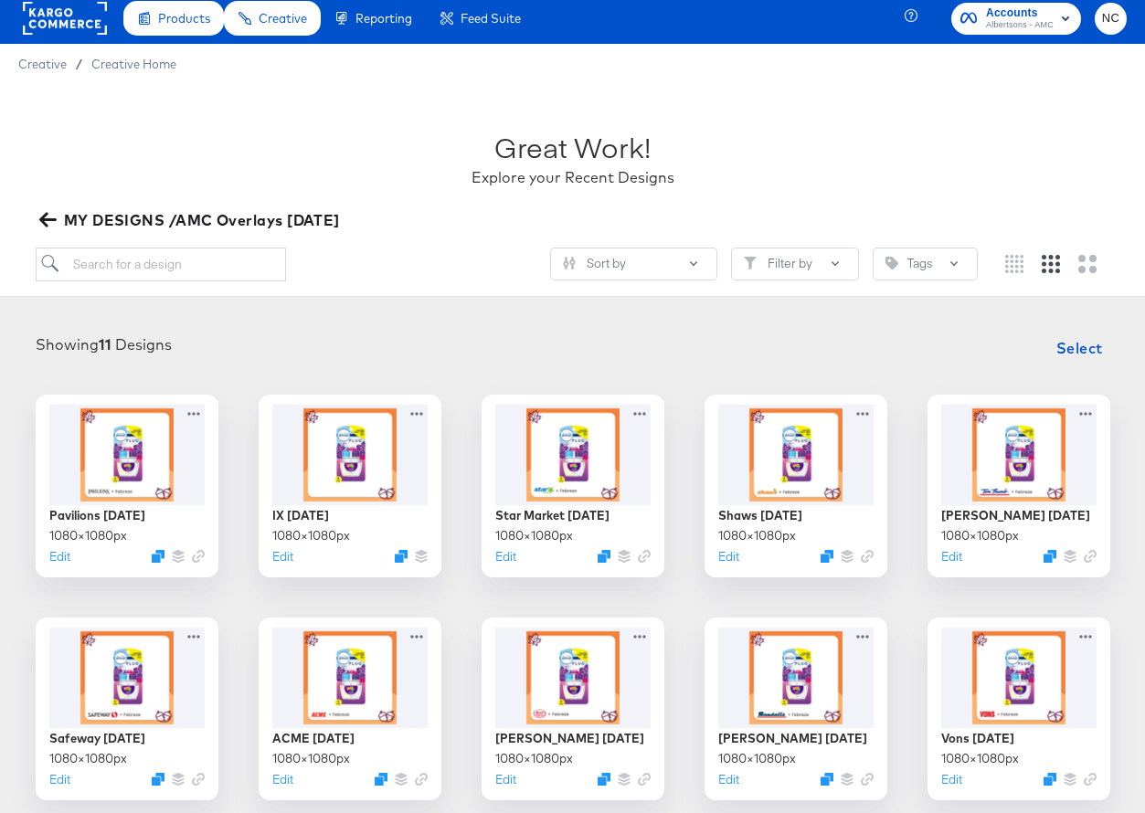
click at [43, 213] on icon "button" at bounding box center [47, 219] width 17 height 17
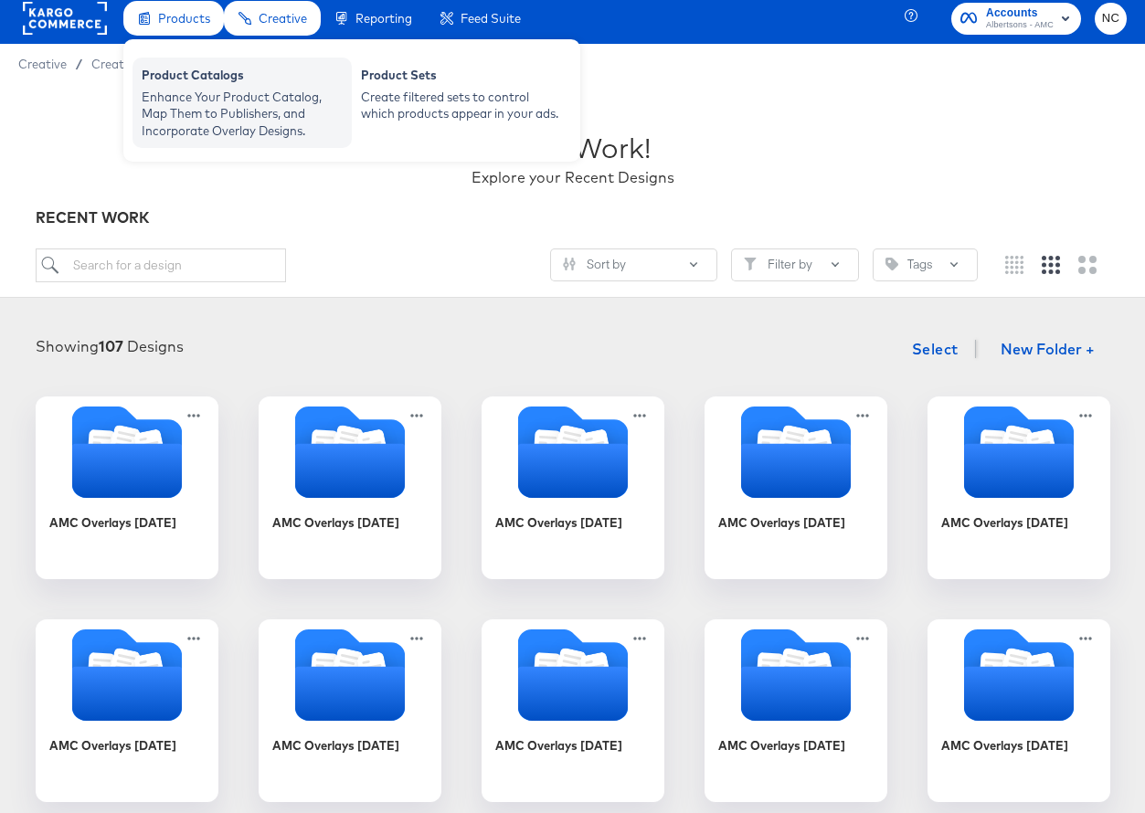
click at [195, 84] on div "Product Catalogs" at bounding box center [242, 78] width 201 height 22
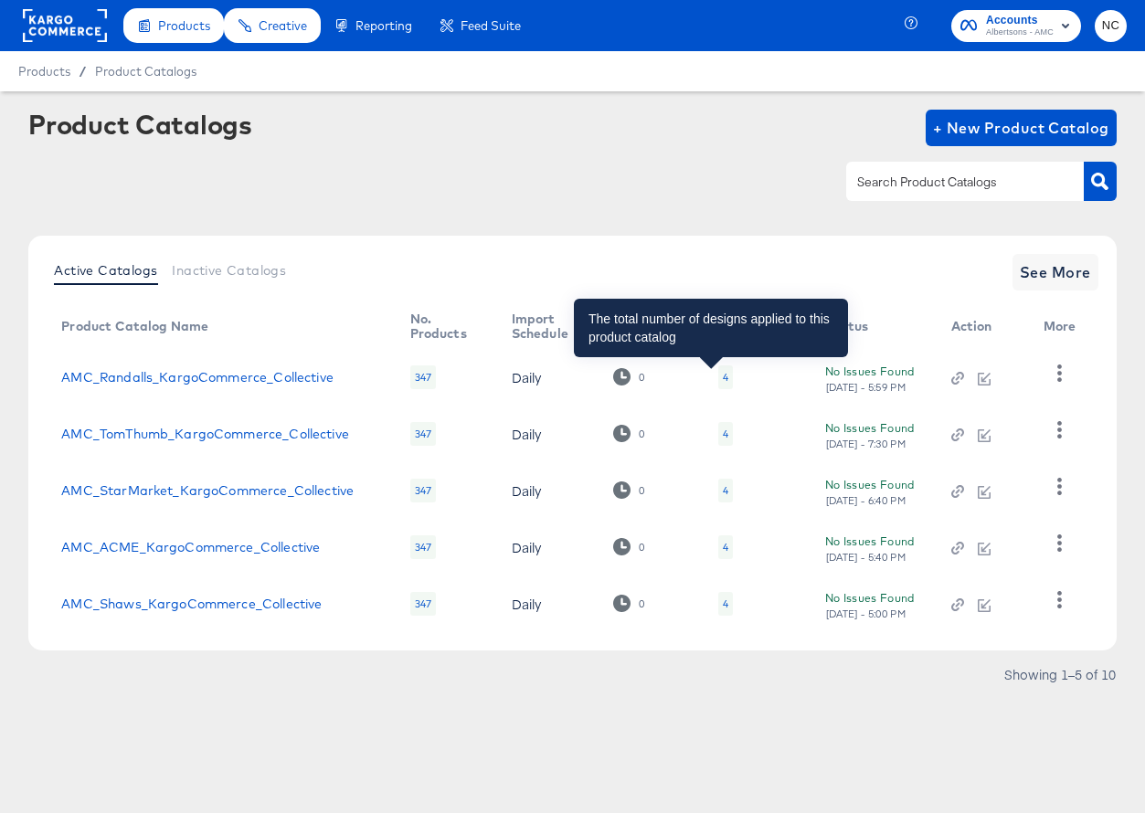
click at [723, 378] on div "4" at bounding box center [725, 377] width 5 height 15
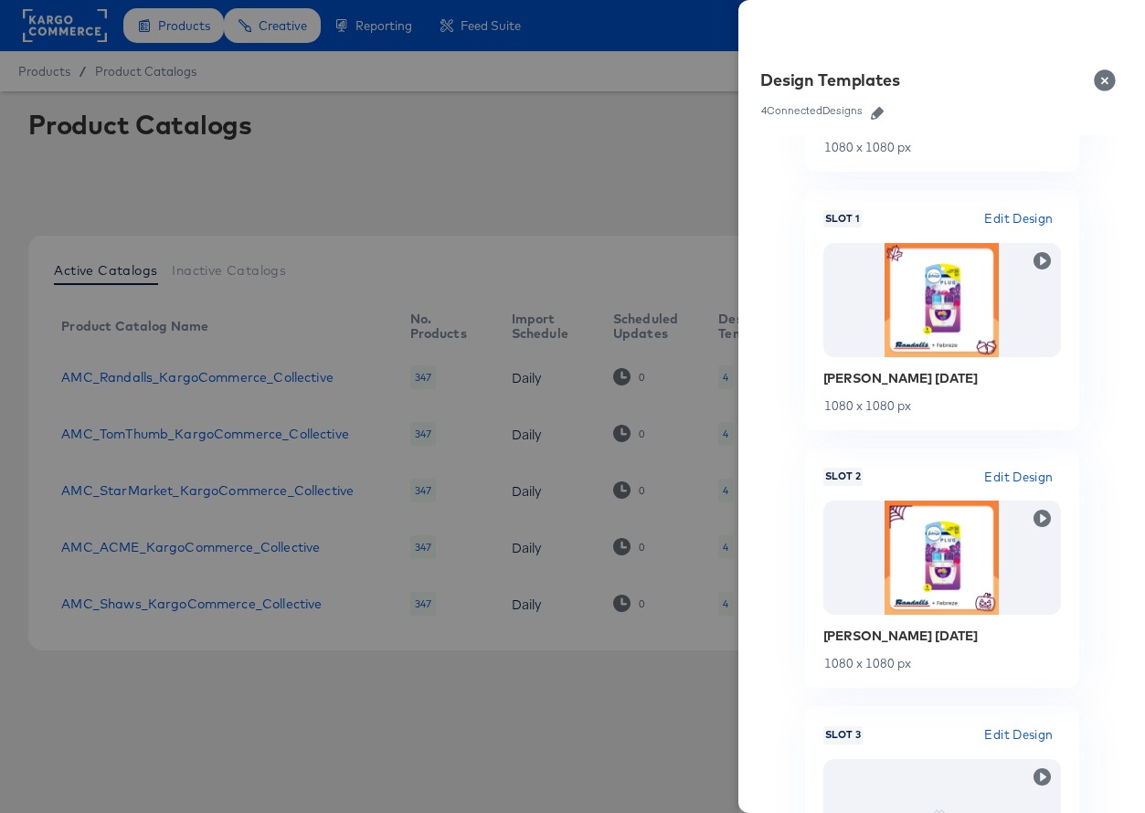
scroll to position [235, 0]
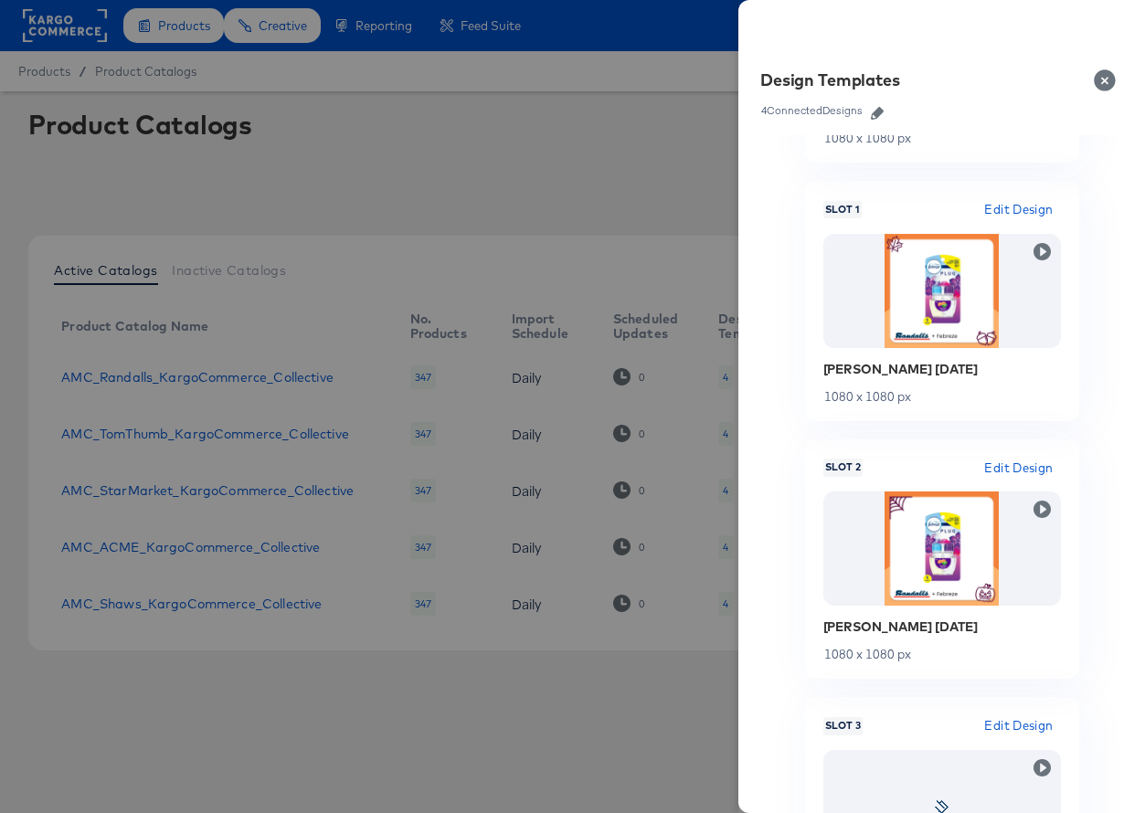
click at [1002, 208] on span "Edit Design" at bounding box center [1018, 209] width 69 height 21
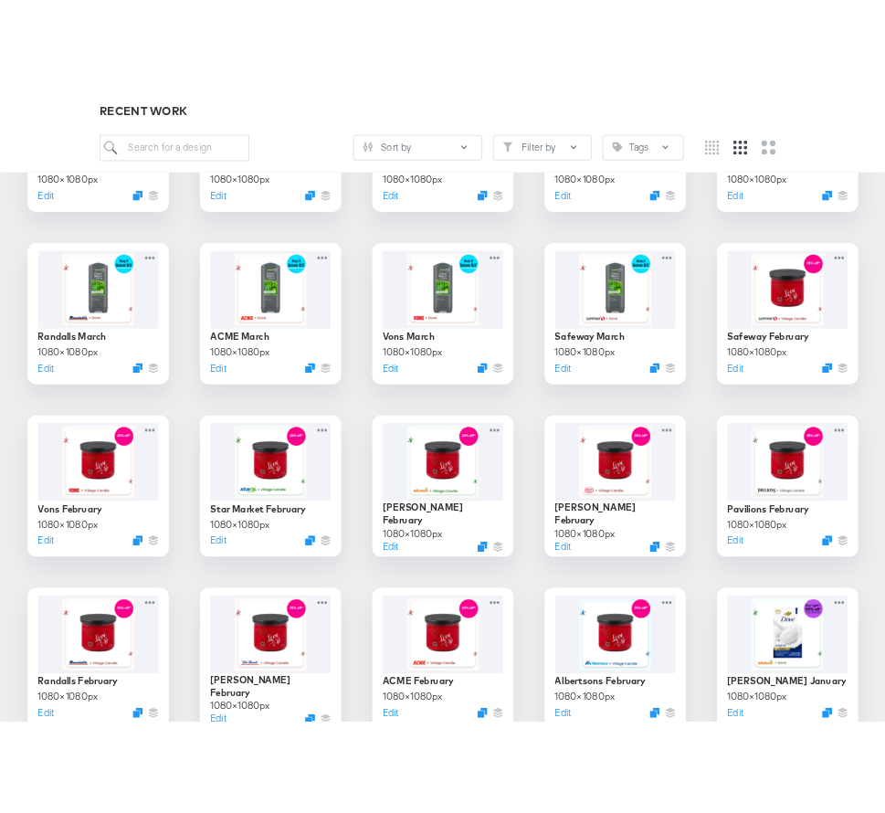
scroll to position [2216, 0]
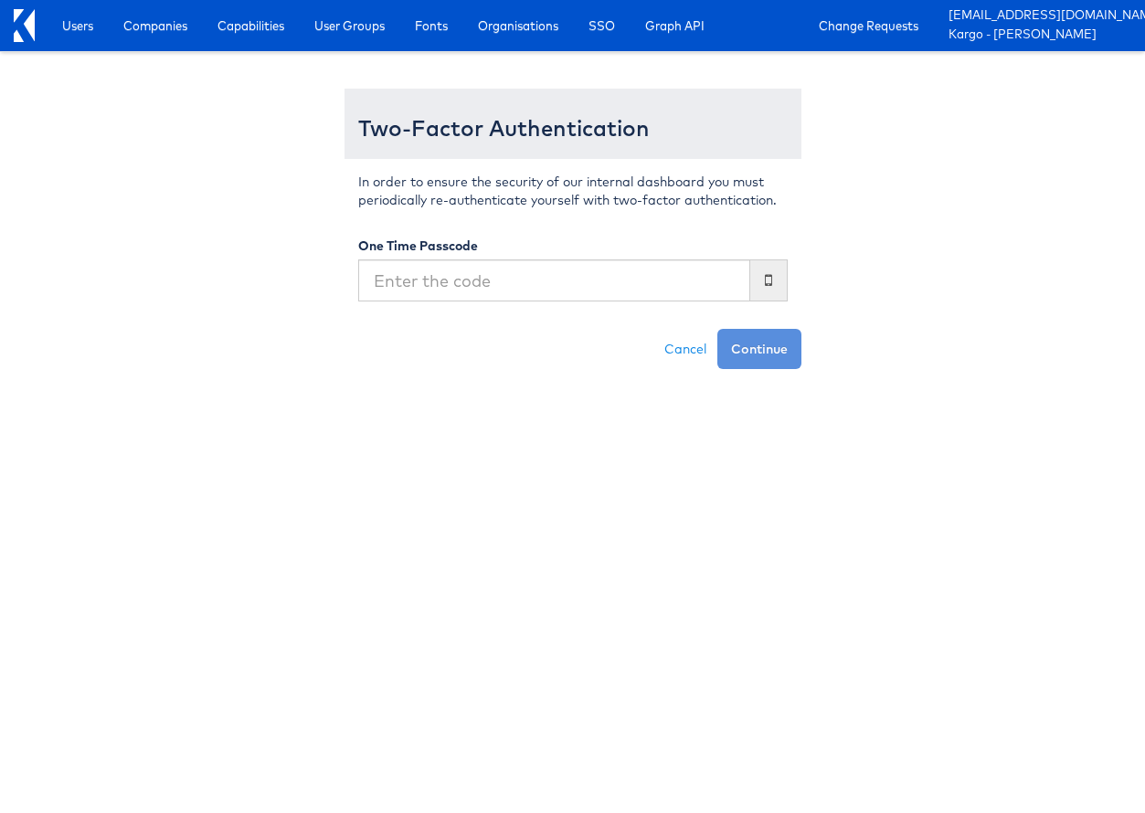
click at [563, 283] on input "text" at bounding box center [554, 280] width 392 height 42
type input "759856"
click at [717, 329] on button "Continue" at bounding box center [759, 349] width 84 height 40
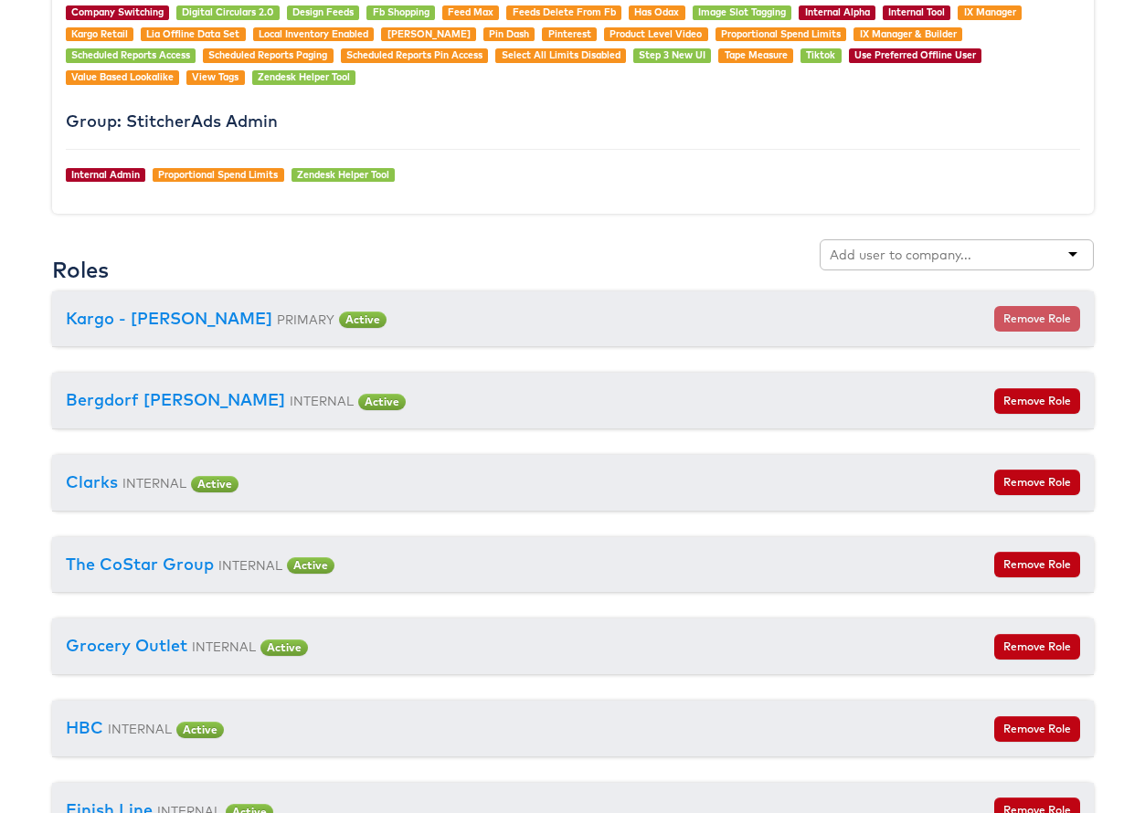
scroll to position [1825, 0]
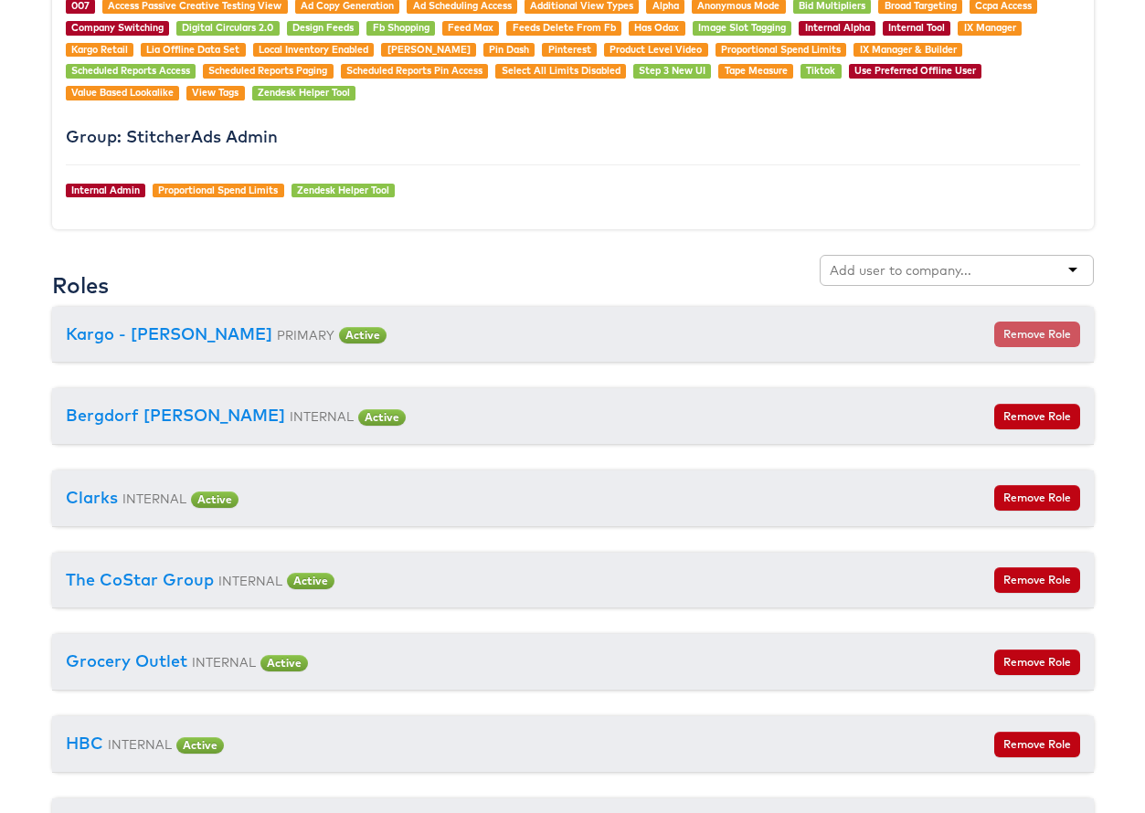
click at [857, 288] on div at bounding box center [957, 273] width 274 height 36
click at [857, 281] on div at bounding box center [957, 270] width 274 height 31
paste input "Merkel Albertsons company"
click at [1032, 269] on div "Merkel Albertsons company" at bounding box center [957, 270] width 274 height 31
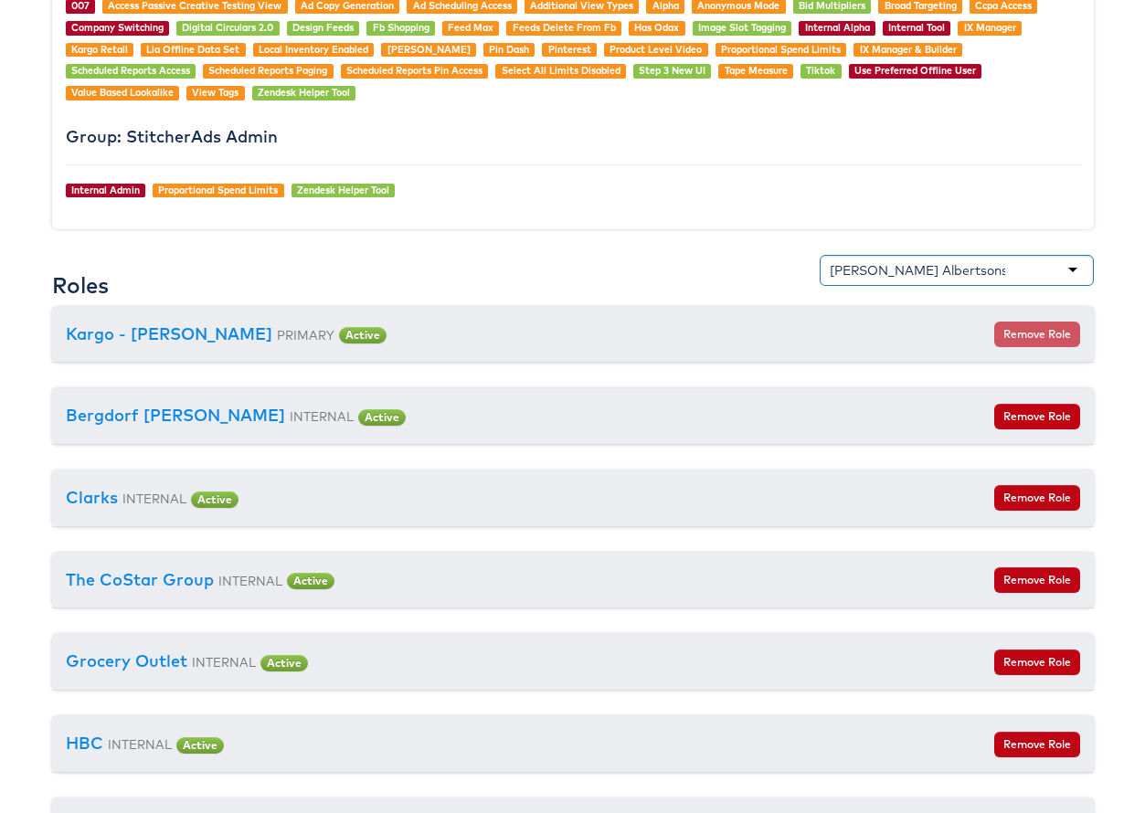
click at [1032, 273] on div "[PERSON_NAME] Albertsons company" at bounding box center [957, 270] width 274 height 31
click at [1073, 271] on div "[PERSON_NAME]" at bounding box center [957, 270] width 274 height 31
type input "M"
click at [840, 270] on input "albertsons" at bounding box center [866, 270] width 72 height 18
click at [969, 265] on div "Albertsons" at bounding box center [957, 270] width 274 height 31
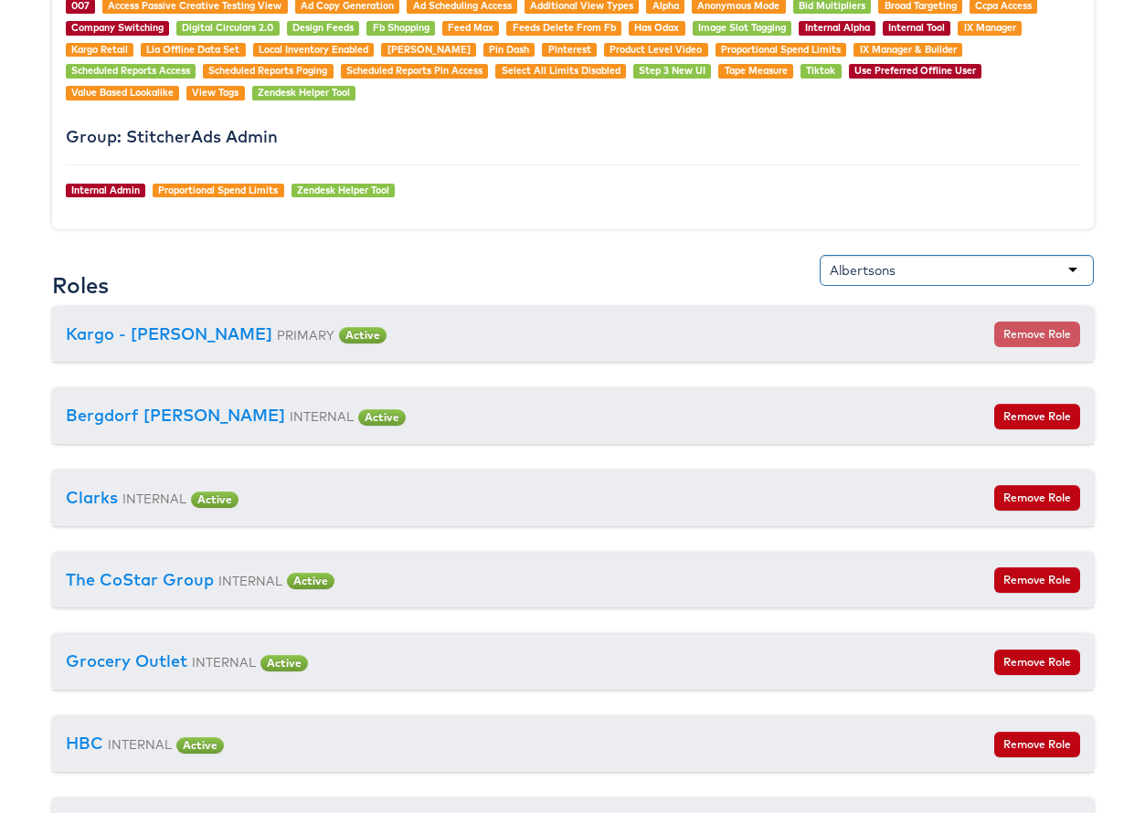
click at [1074, 271] on div "Albertsons" at bounding box center [957, 270] width 274 height 31
drag, startPoint x: 942, startPoint y: 274, endPoint x: 770, endPoint y: 274, distance: 171.8
click at [770, 274] on div "Roles Albertsons" at bounding box center [573, 280] width 1042 height 51
type input "lbertsons"
click at [749, 256] on div "Roles" at bounding box center [573, 280] width 1042 height 51
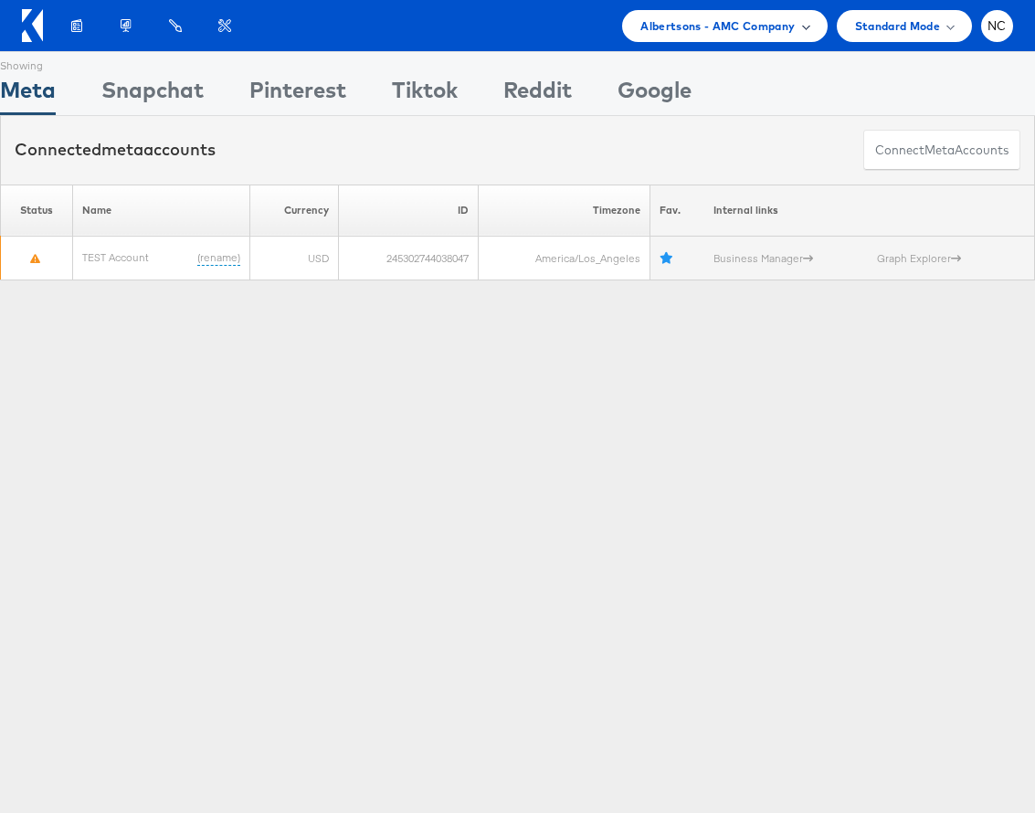
click at [728, 34] on span "Albertsons - AMC Company" at bounding box center [718, 25] width 154 height 19
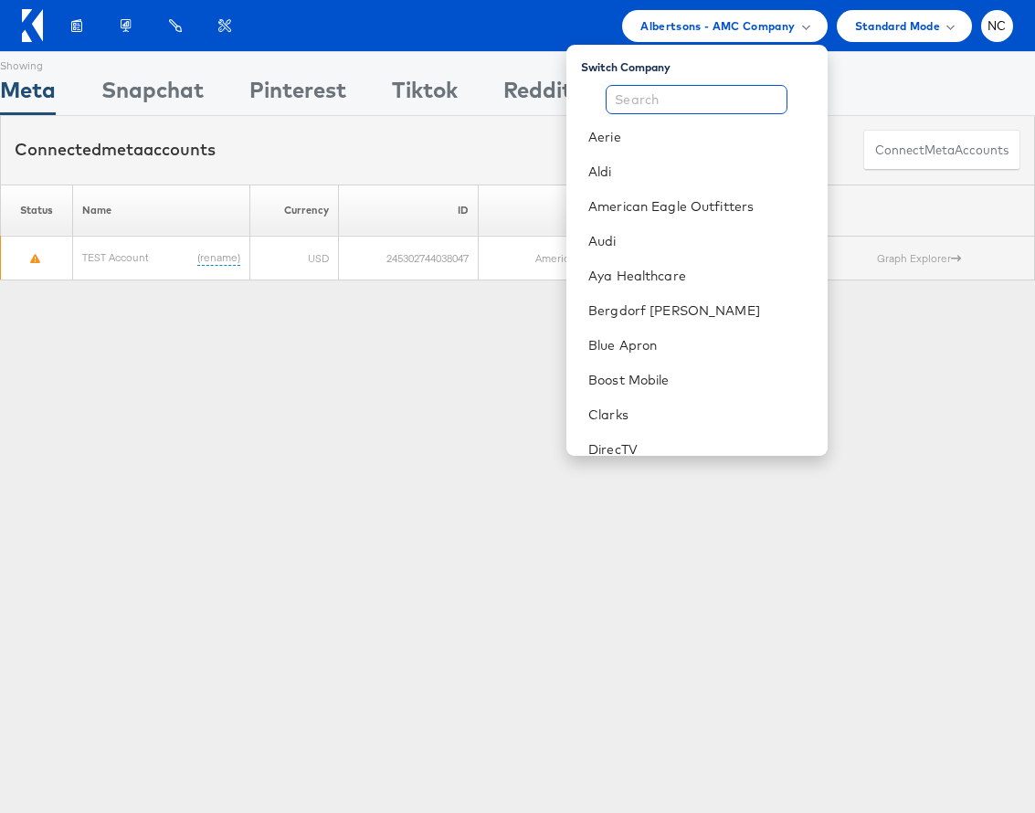
click at [726, 105] on input "text" at bounding box center [697, 99] width 182 height 29
paste input "Merkel Albertsons company"
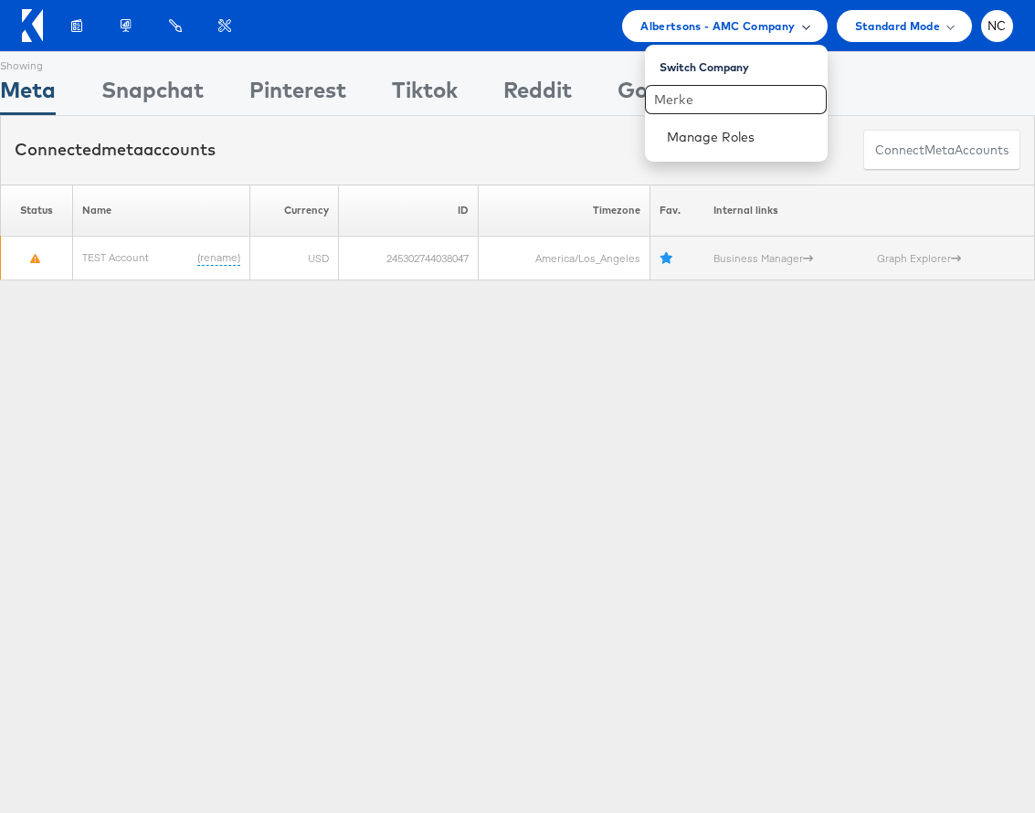
click at [790, 17] on span "Albertsons - AMC Company" at bounding box center [718, 25] width 154 height 19
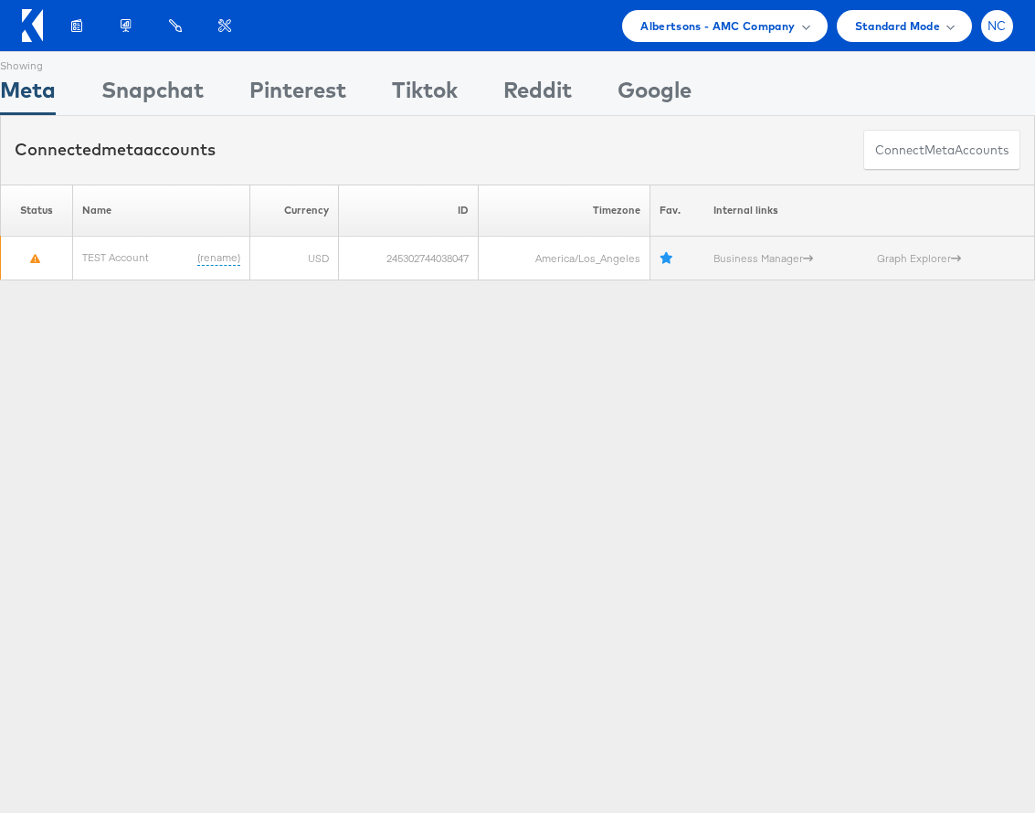
click at [990, 26] on span "NC" at bounding box center [997, 26] width 19 height 12
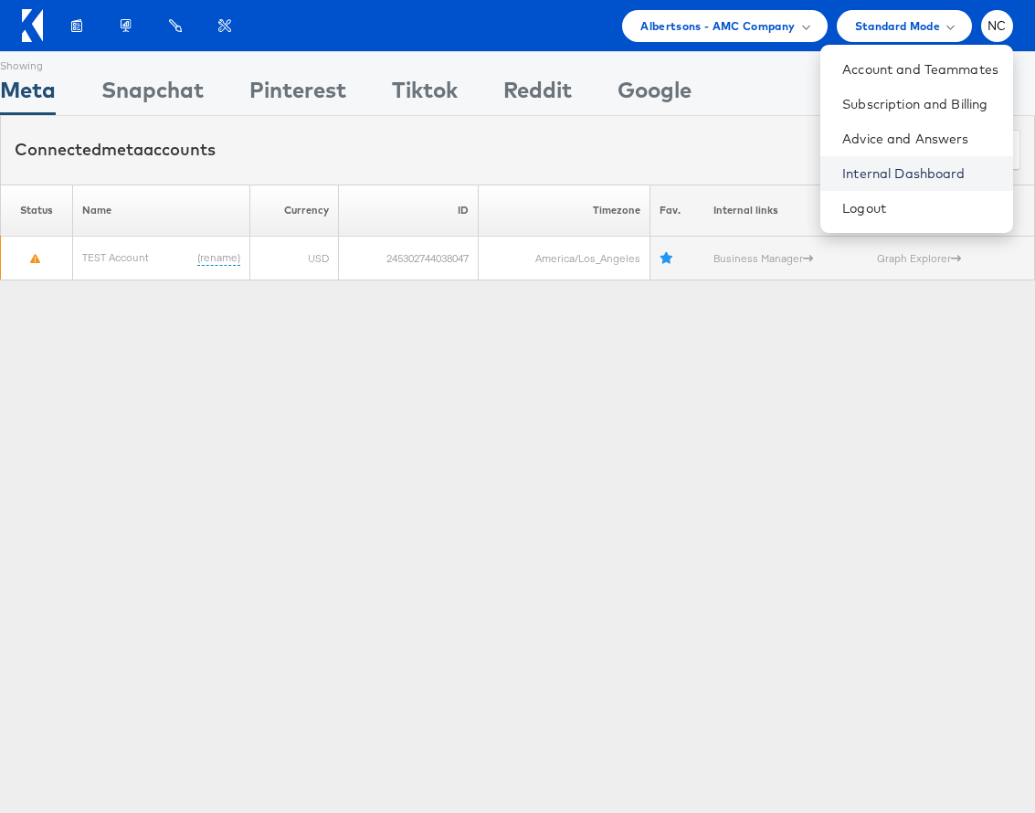
click at [885, 177] on link "Internal Dashboard" at bounding box center [920, 173] width 156 height 18
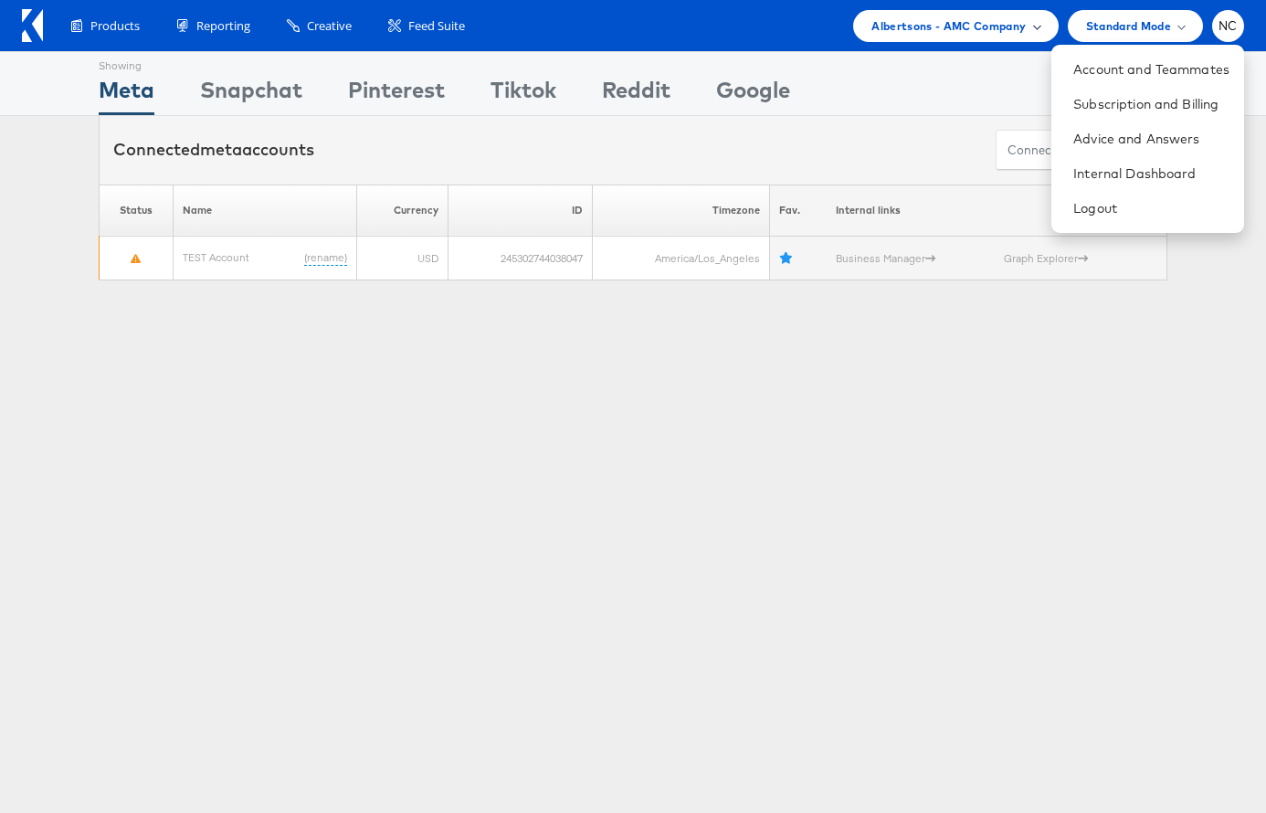
click at [984, 34] on span "Albertsons - AMC Company" at bounding box center [949, 25] width 154 height 19
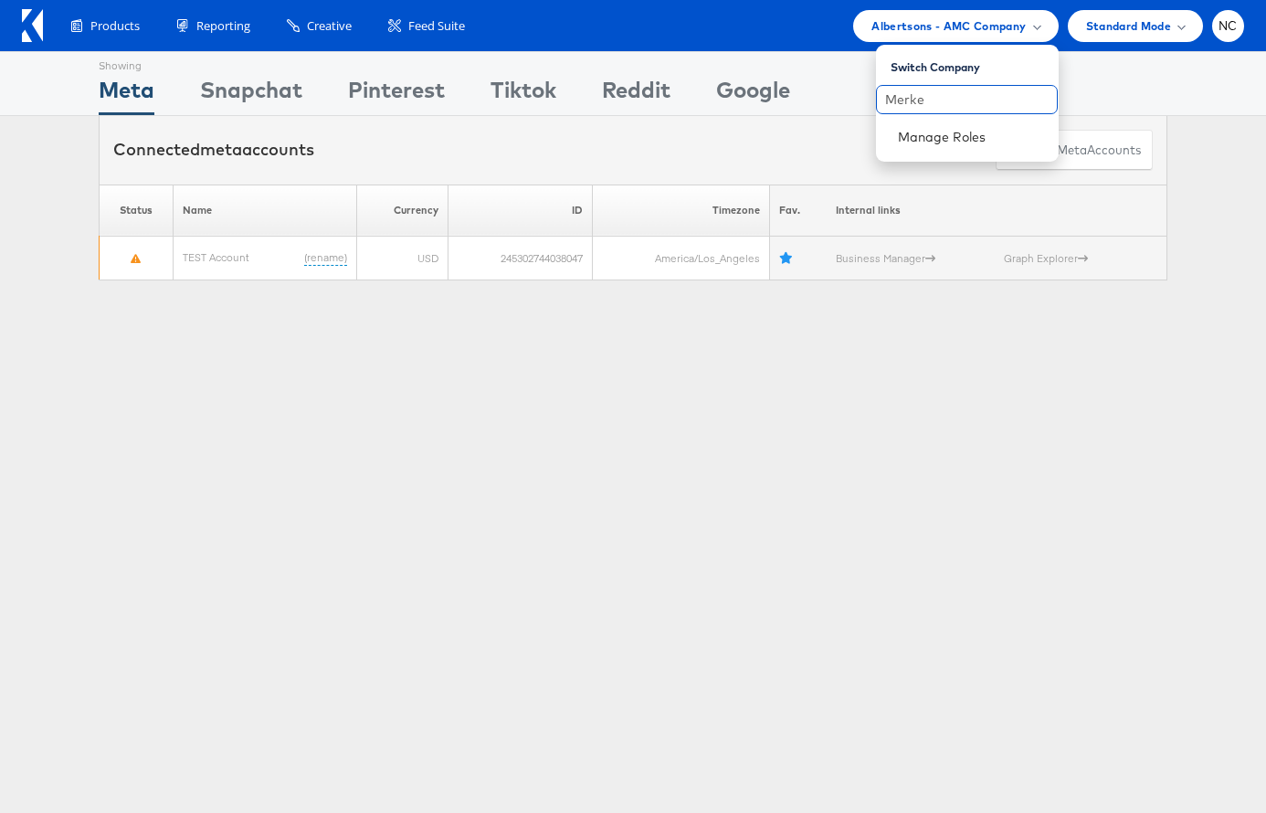
click at [939, 100] on input "Merke" at bounding box center [967, 99] width 182 height 29
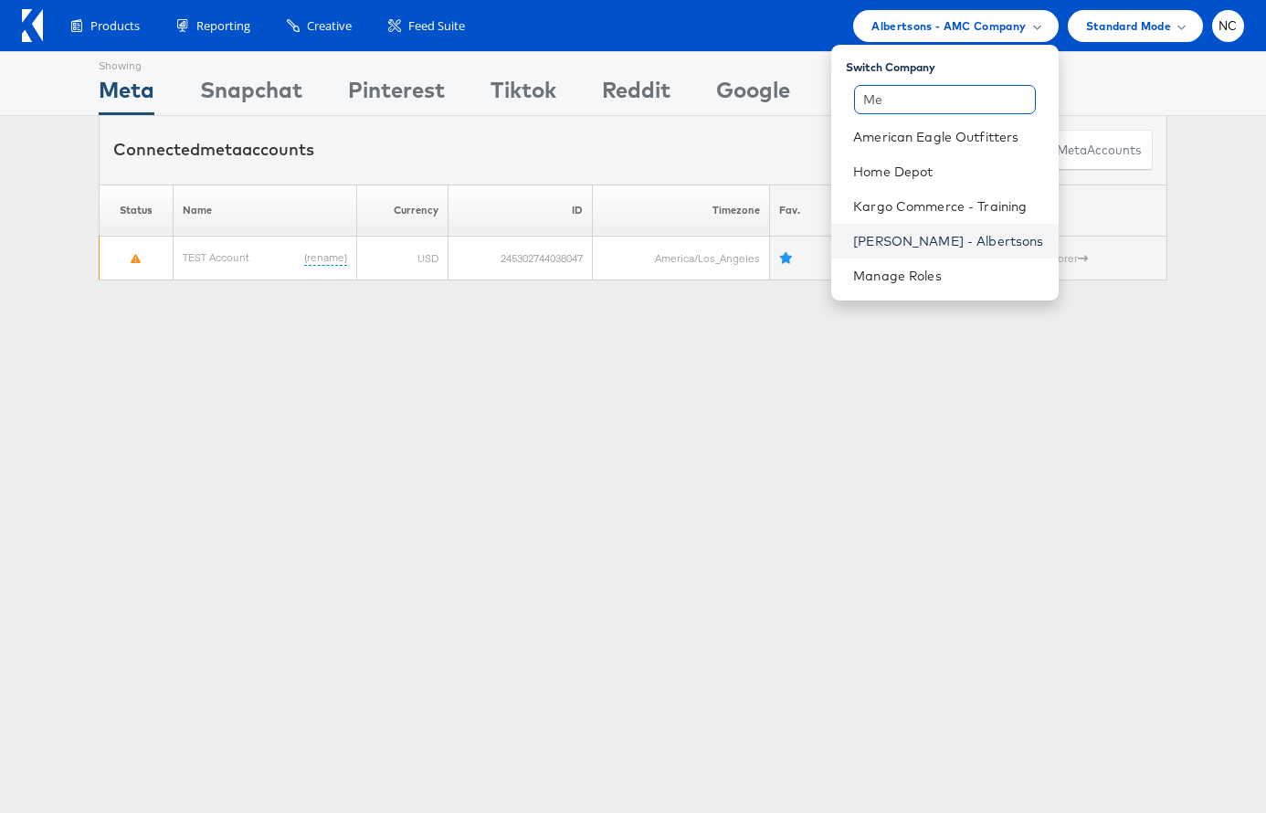
type input "Me"
click at [933, 234] on link "[PERSON_NAME] - Albertsons" at bounding box center [948, 241] width 190 height 18
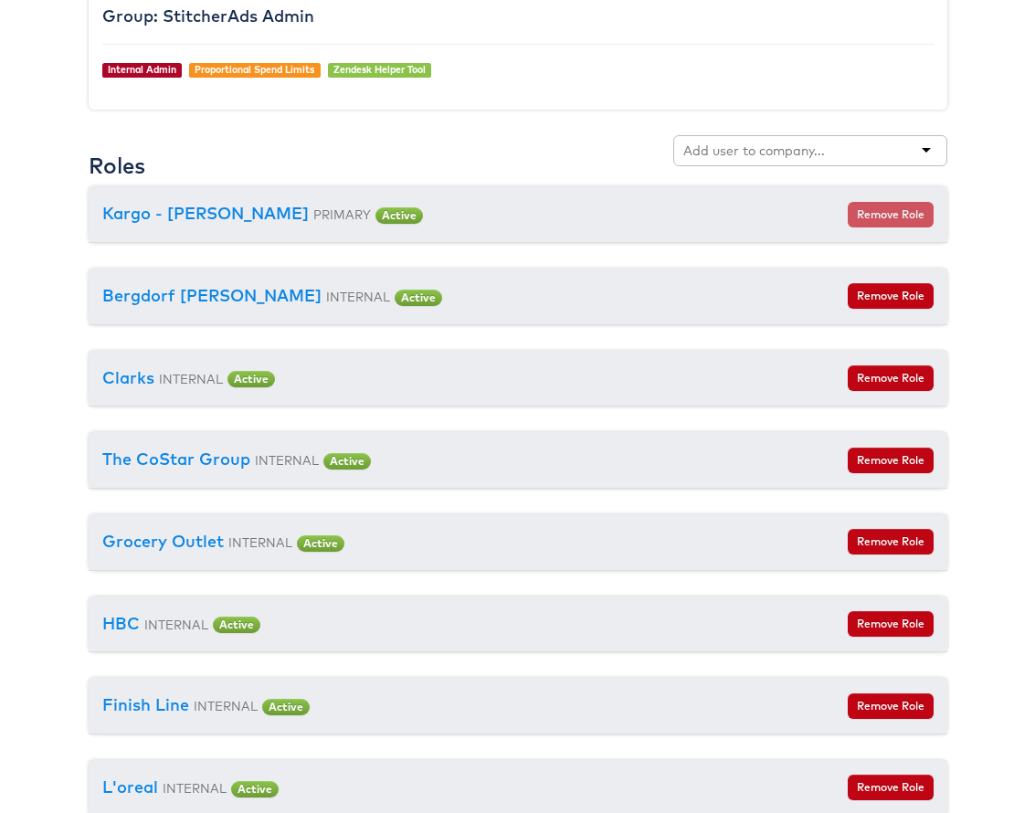
scroll to position [1998, 0]
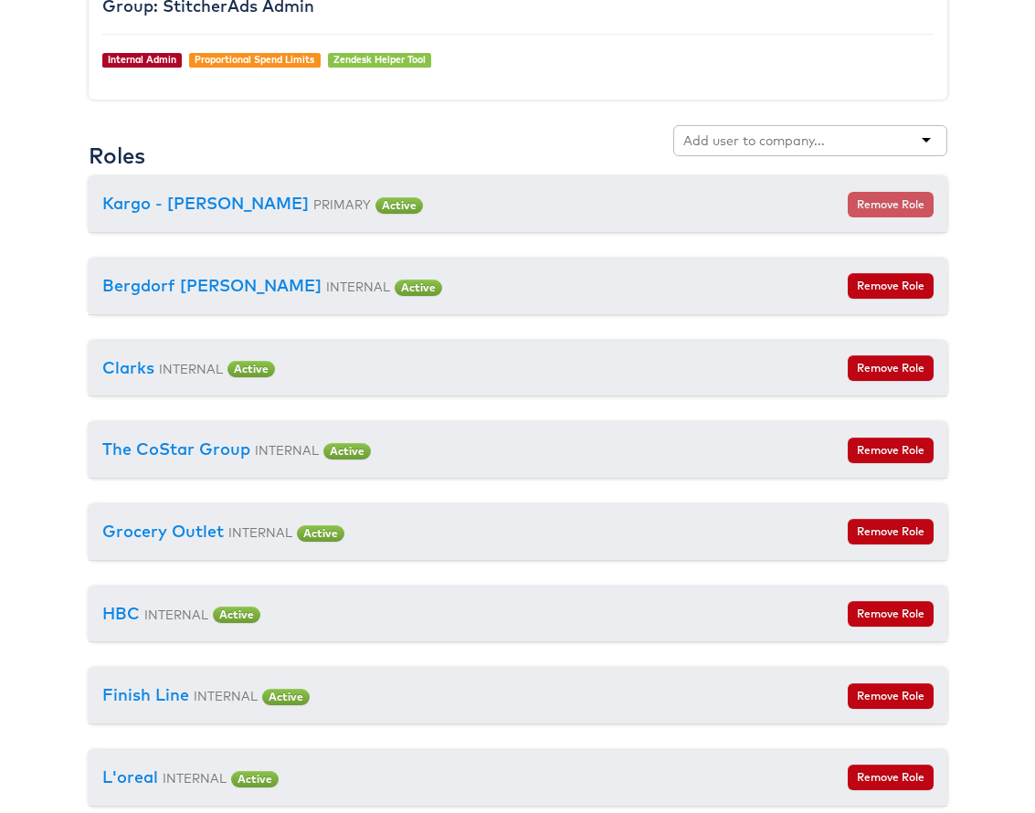
click at [785, 132] on input "text" at bounding box center [755, 141] width 144 height 18
type input "M"
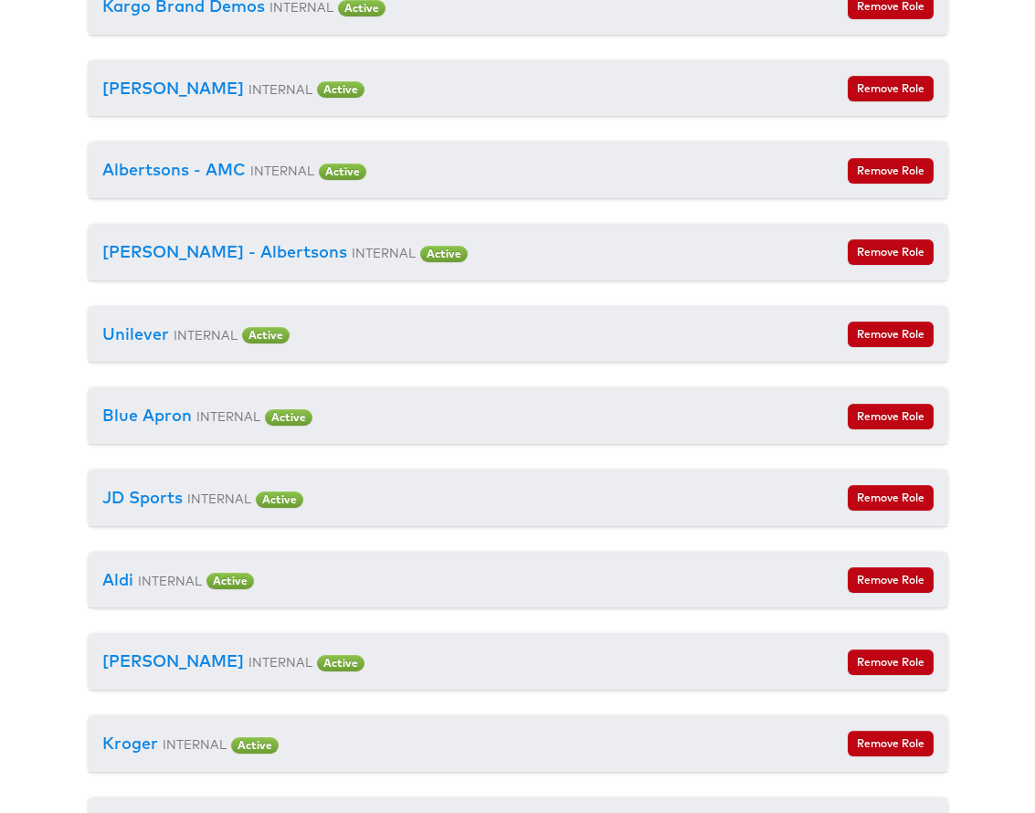
scroll to position [3830, 0]
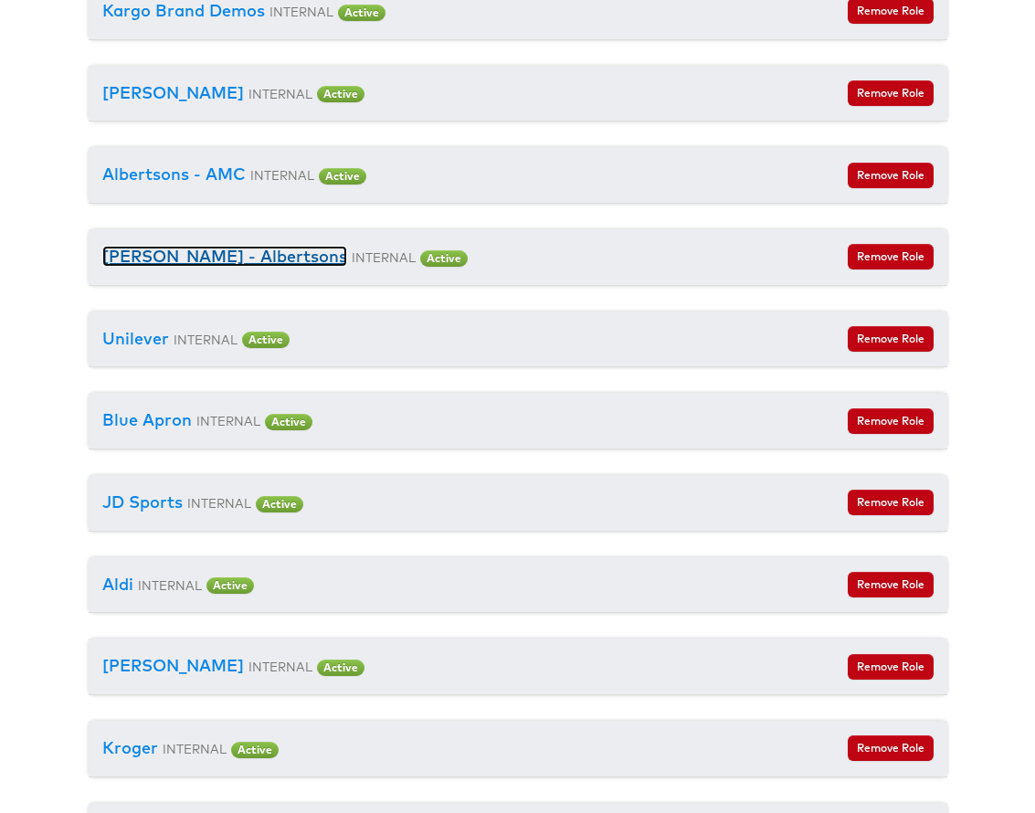
click at [185, 246] on link "[PERSON_NAME] - Albertsons" at bounding box center [224, 256] width 245 height 21
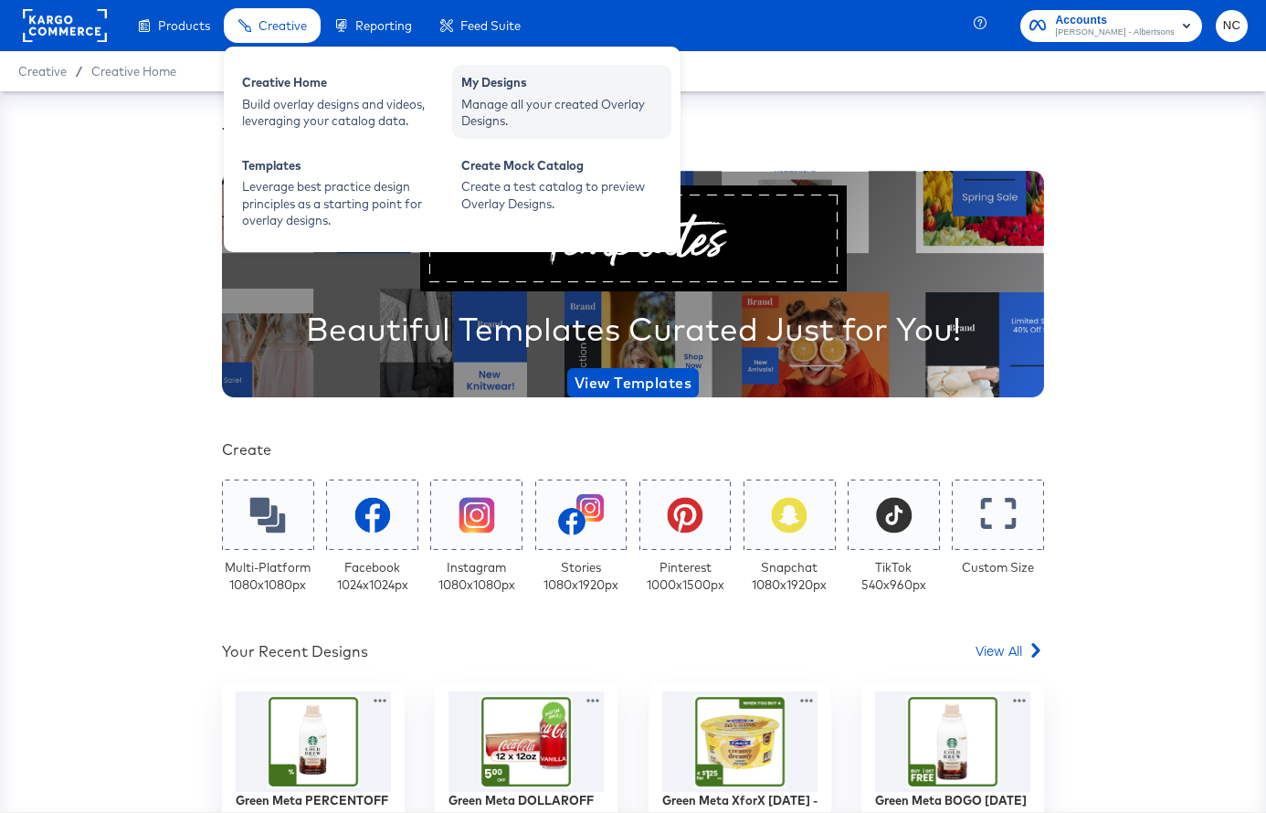
click at [484, 106] on div "Manage all your created Overlay Designs." at bounding box center [561, 113] width 201 height 34
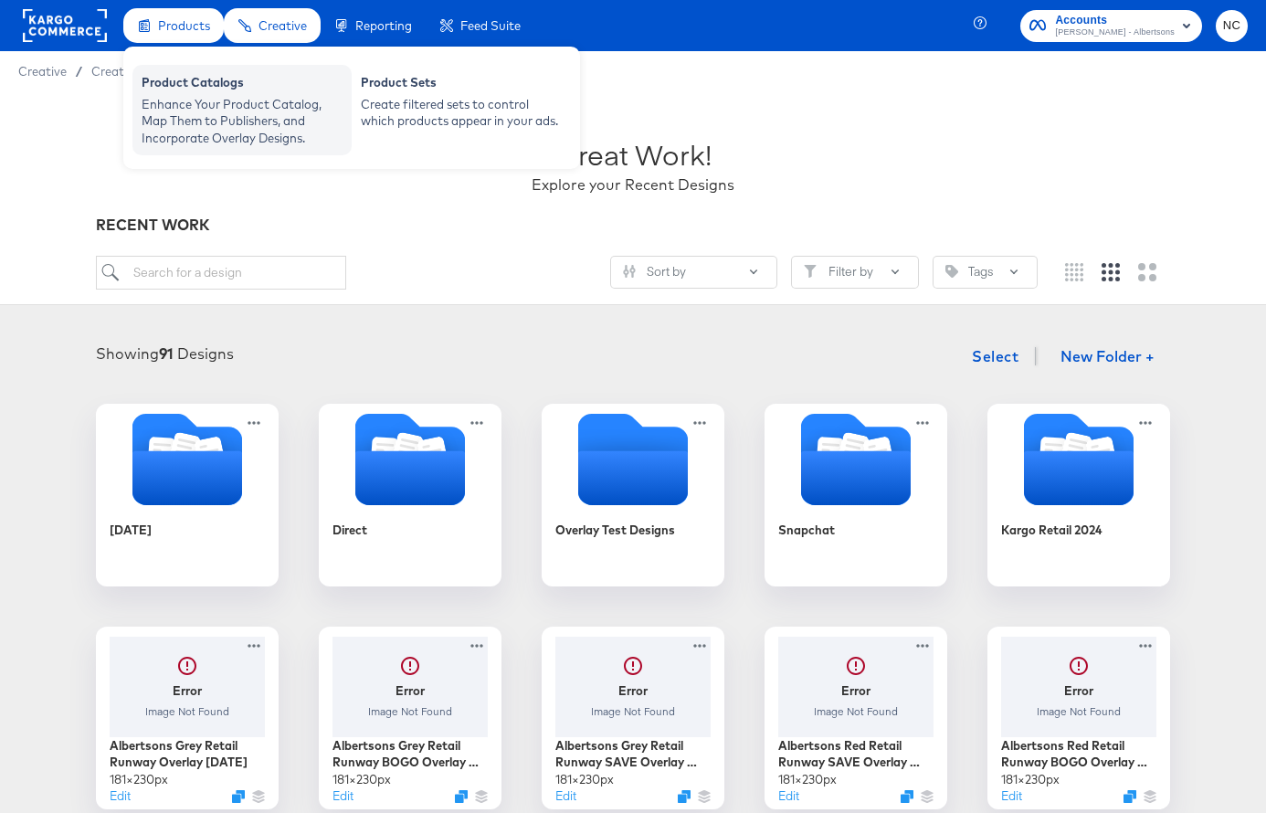
click at [198, 99] on div "Enhance Your Product Catalog, Map Them to Publishers, and Incorporate Overlay D…" at bounding box center [242, 121] width 201 height 51
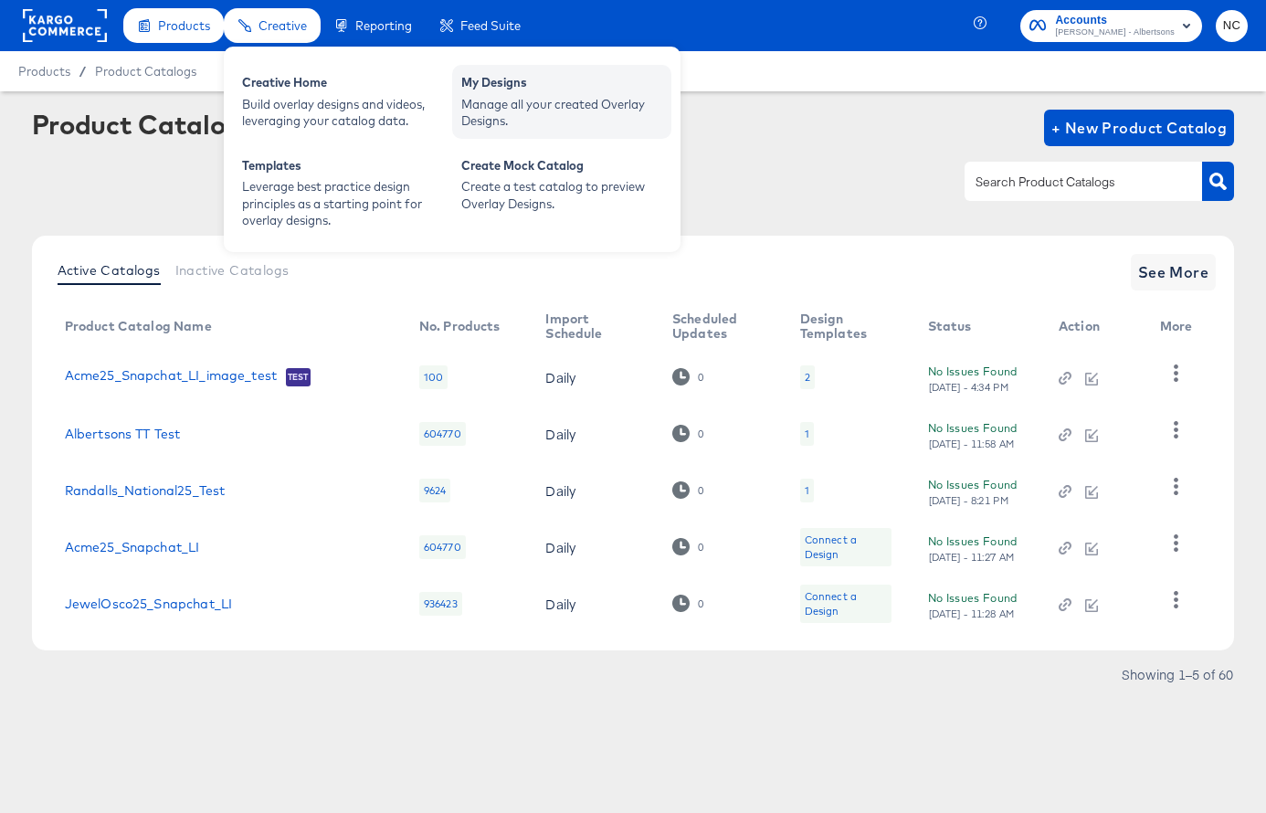
click at [485, 94] on div "My Designs" at bounding box center [561, 85] width 201 height 22
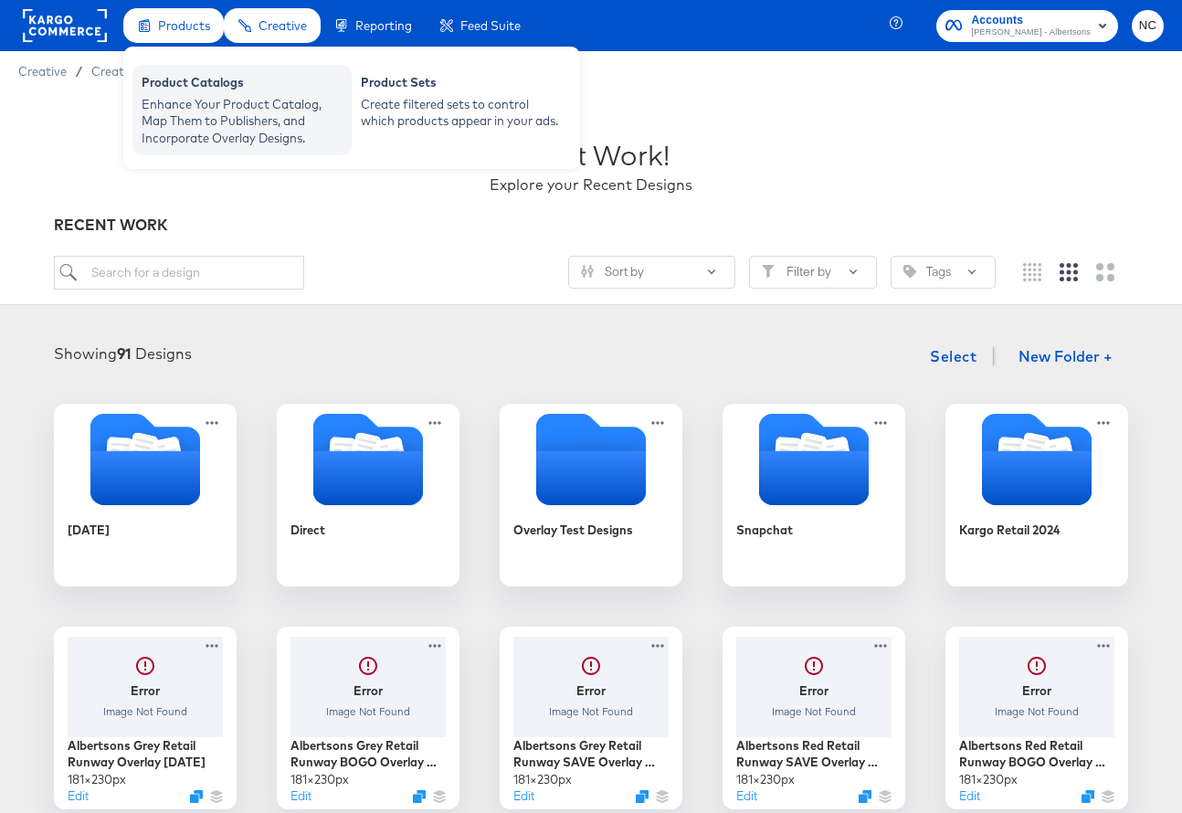
click at [196, 71] on div "Product Catalogs Enhance Your Product Catalog, Map Them to Publishers, and Inco…" at bounding box center [241, 110] width 219 height 90
click at [203, 93] on div "Product Catalogs" at bounding box center [242, 85] width 201 height 22
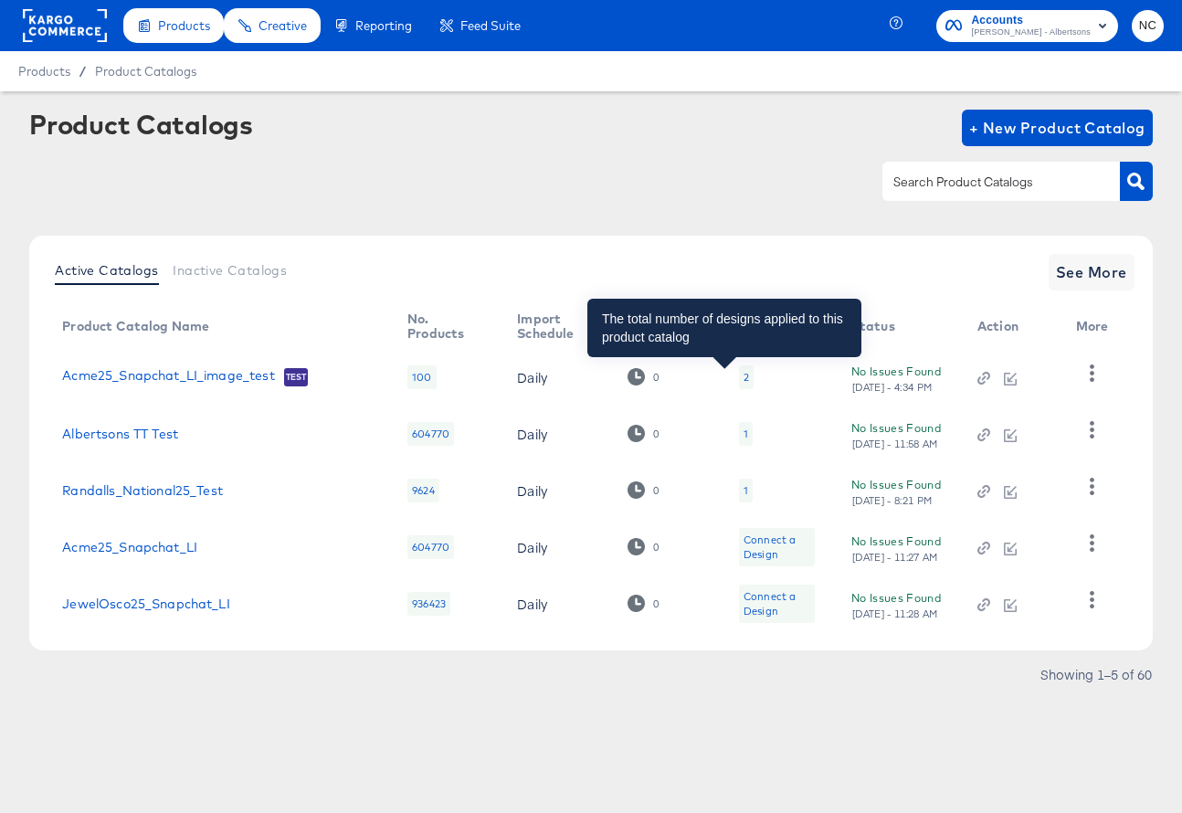
click at [744, 380] on div "2" at bounding box center [746, 377] width 5 height 15
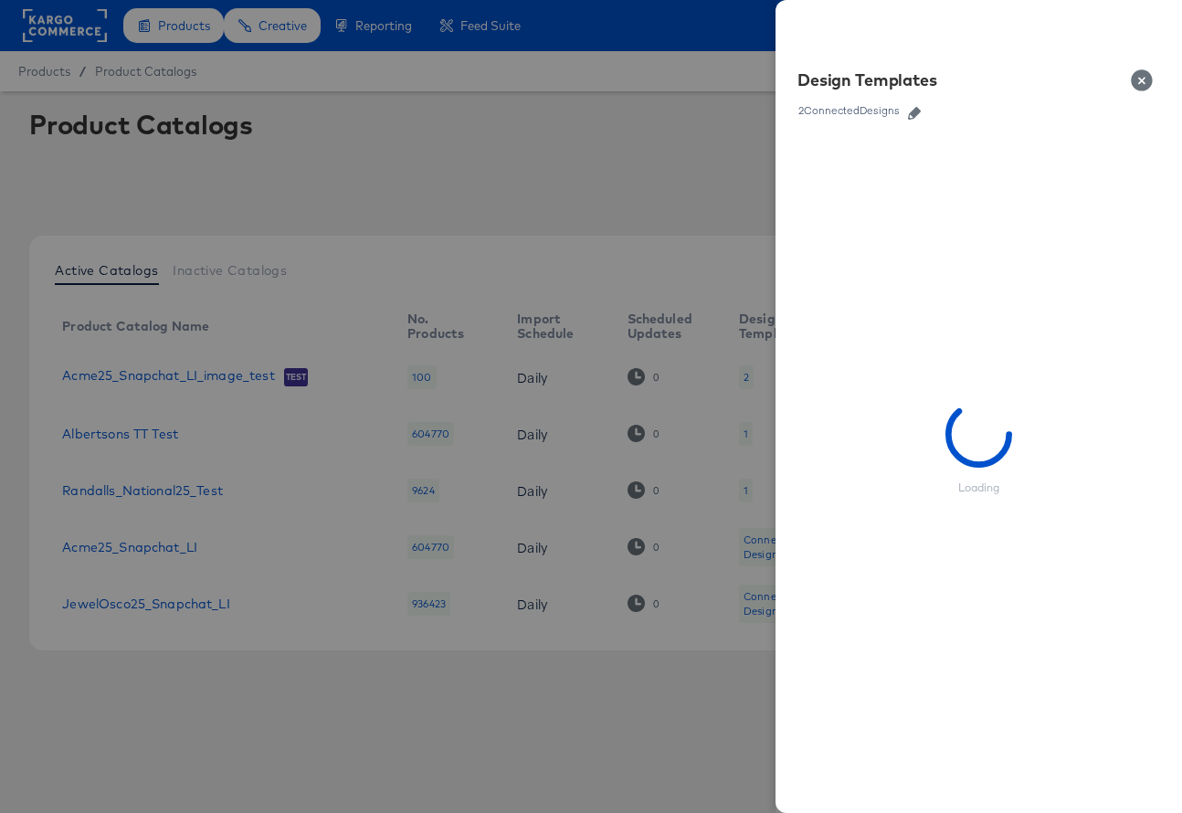
click at [744, 465] on div at bounding box center [591, 406] width 1182 height 813
click at [1141, 86] on button "Close" at bounding box center [1145, 80] width 51 height 51
click at [721, 492] on div at bounding box center [591, 406] width 1182 height 813
click at [665, 77] on div at bounding box center [591, 406] width 1182 height 813
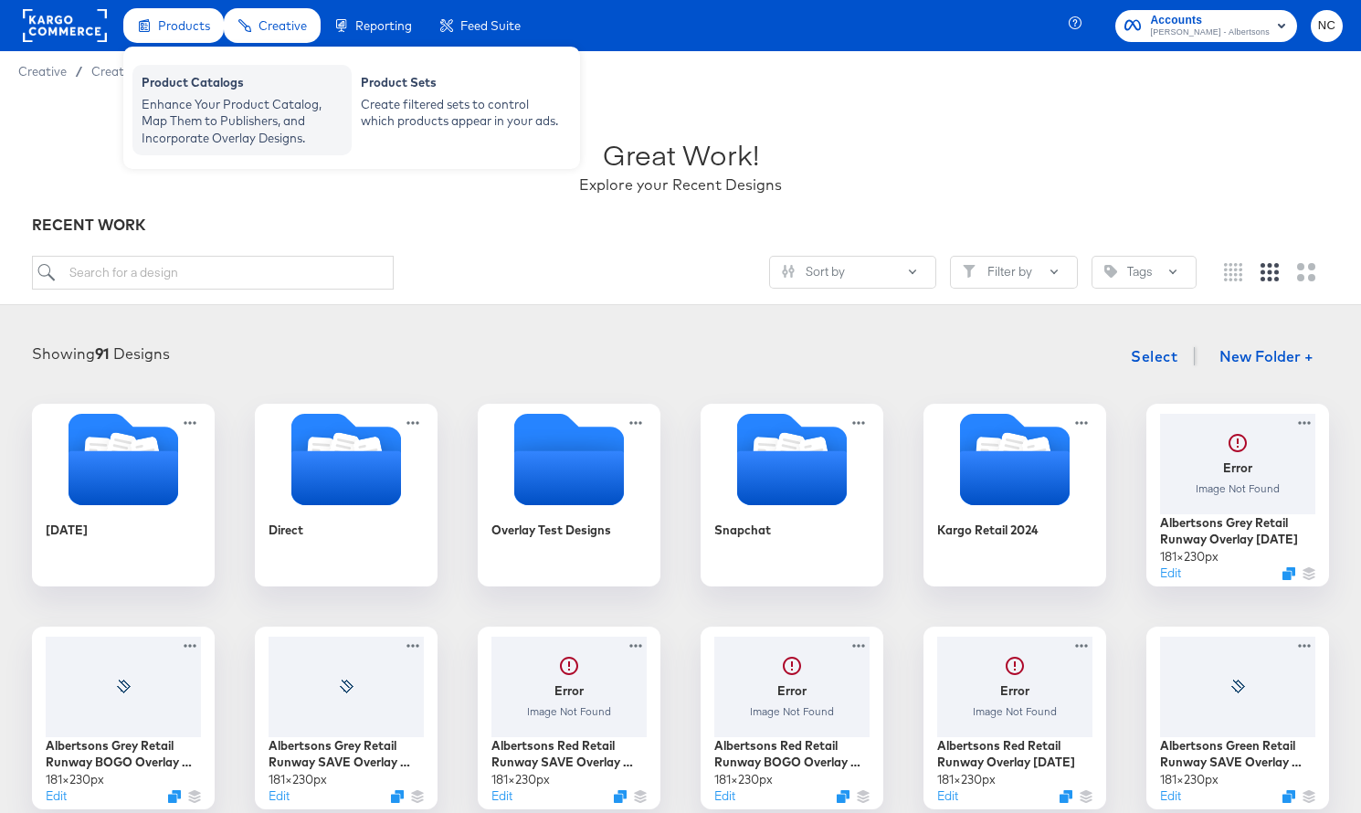
click at [212, 90] on div "Product Catalogs" at bounding box center [242, 85] width 201 height 22
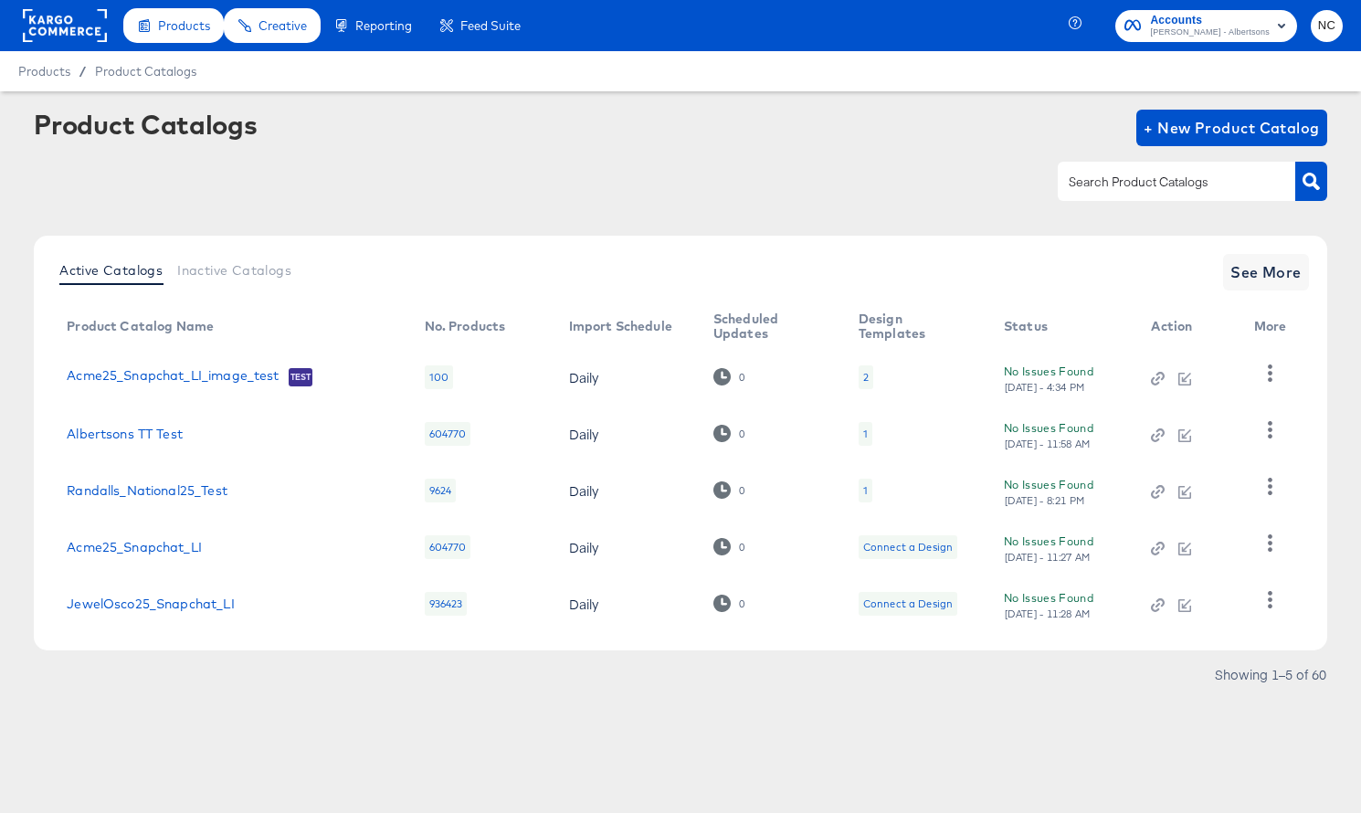
click at [865, 440] on div "1" at bounding box center [866, 434] width 14 height 24
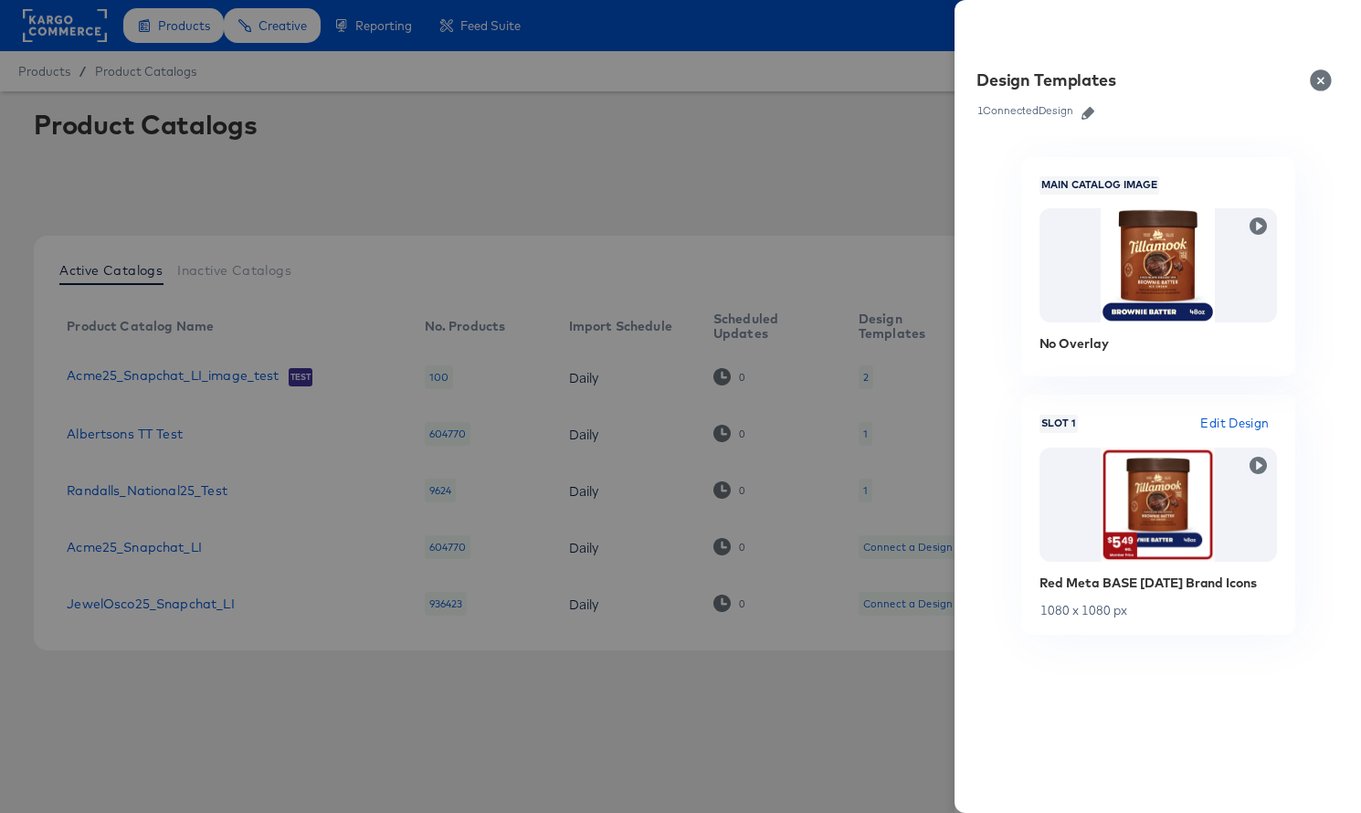
click at [1091, 108] on icon "button" at bounding box center [1088, 113] width 13 height 13
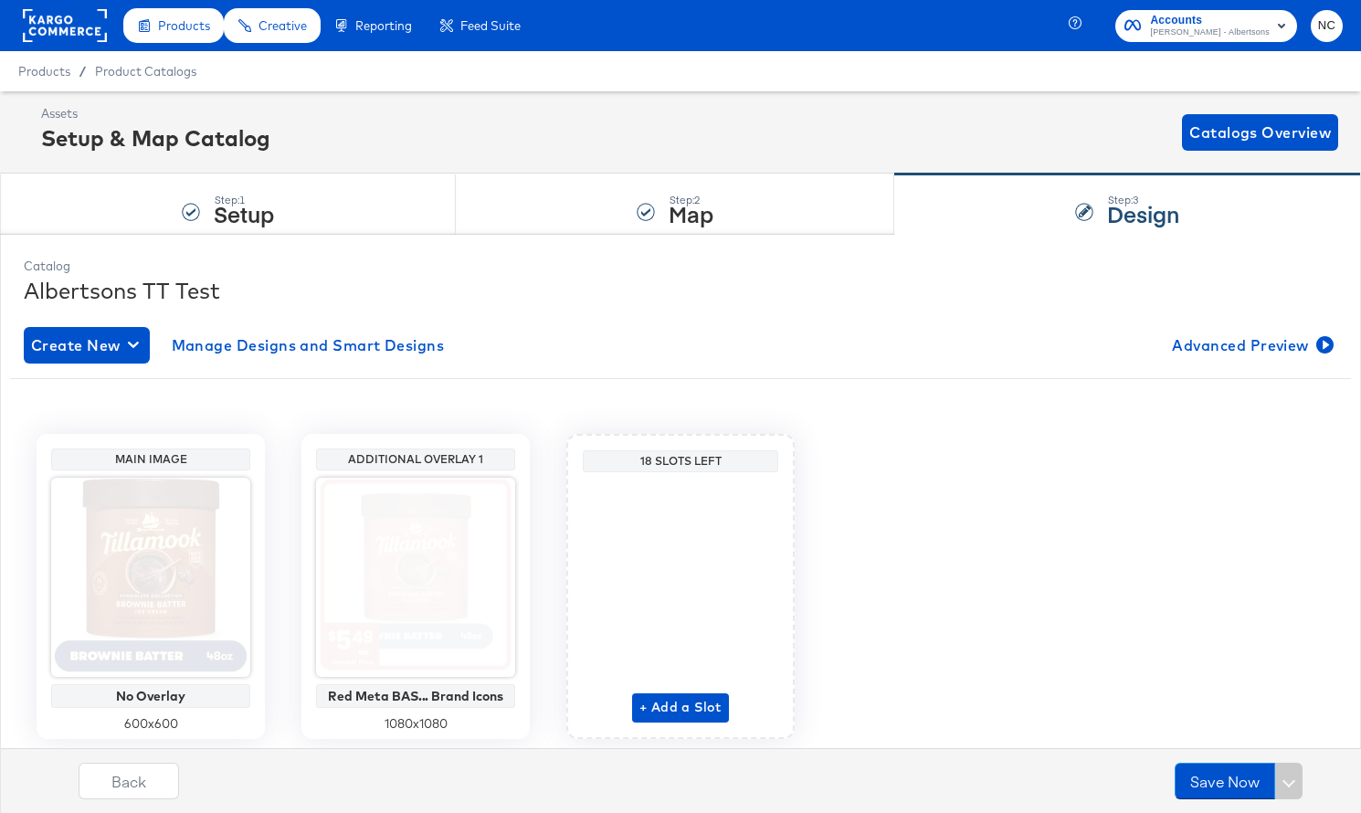
scroll to position [58, 0]
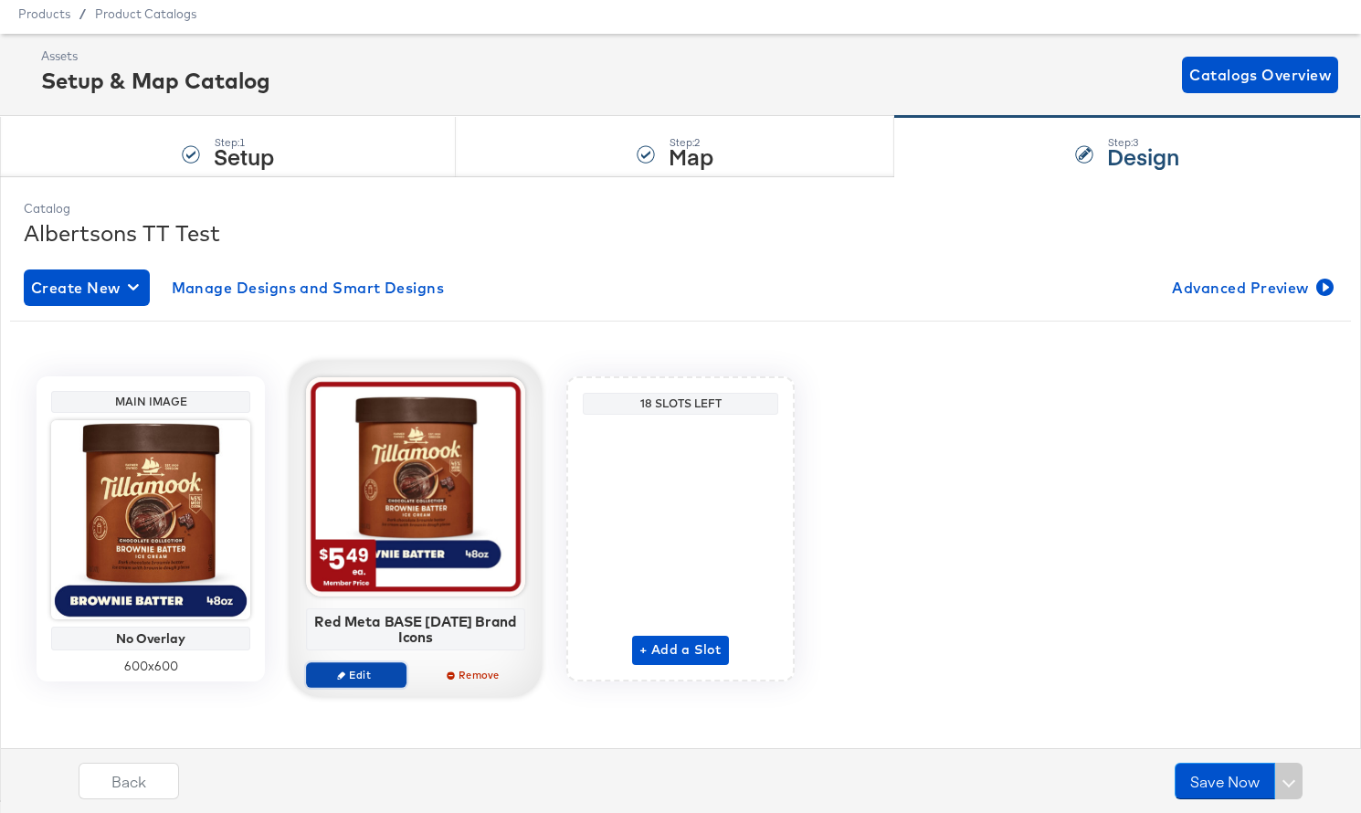
click at [341, 673] on icon "button" at bounding box center [341, 675] width 8 height 8
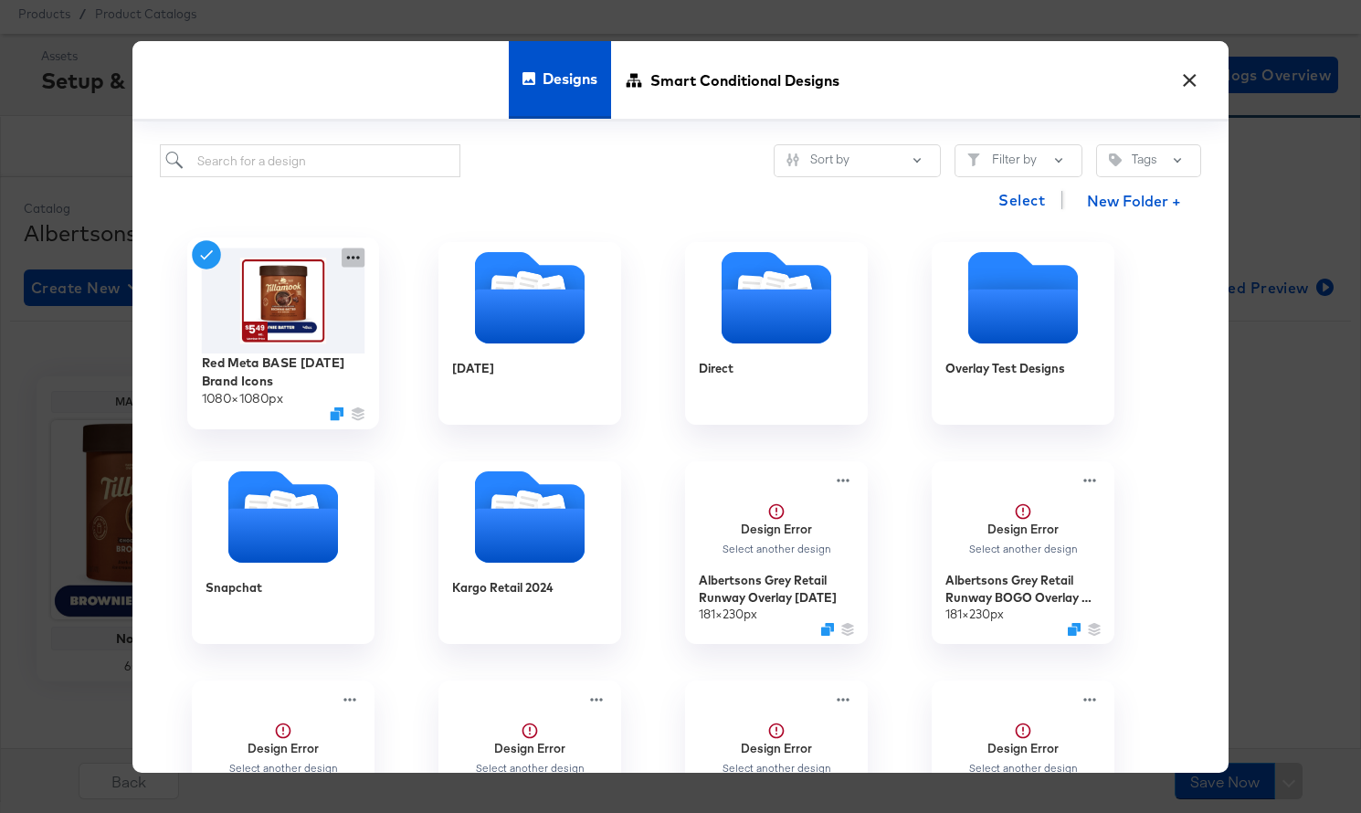
click at [359, 262] on icon at bounding box center [353, 257] width 23 height 19
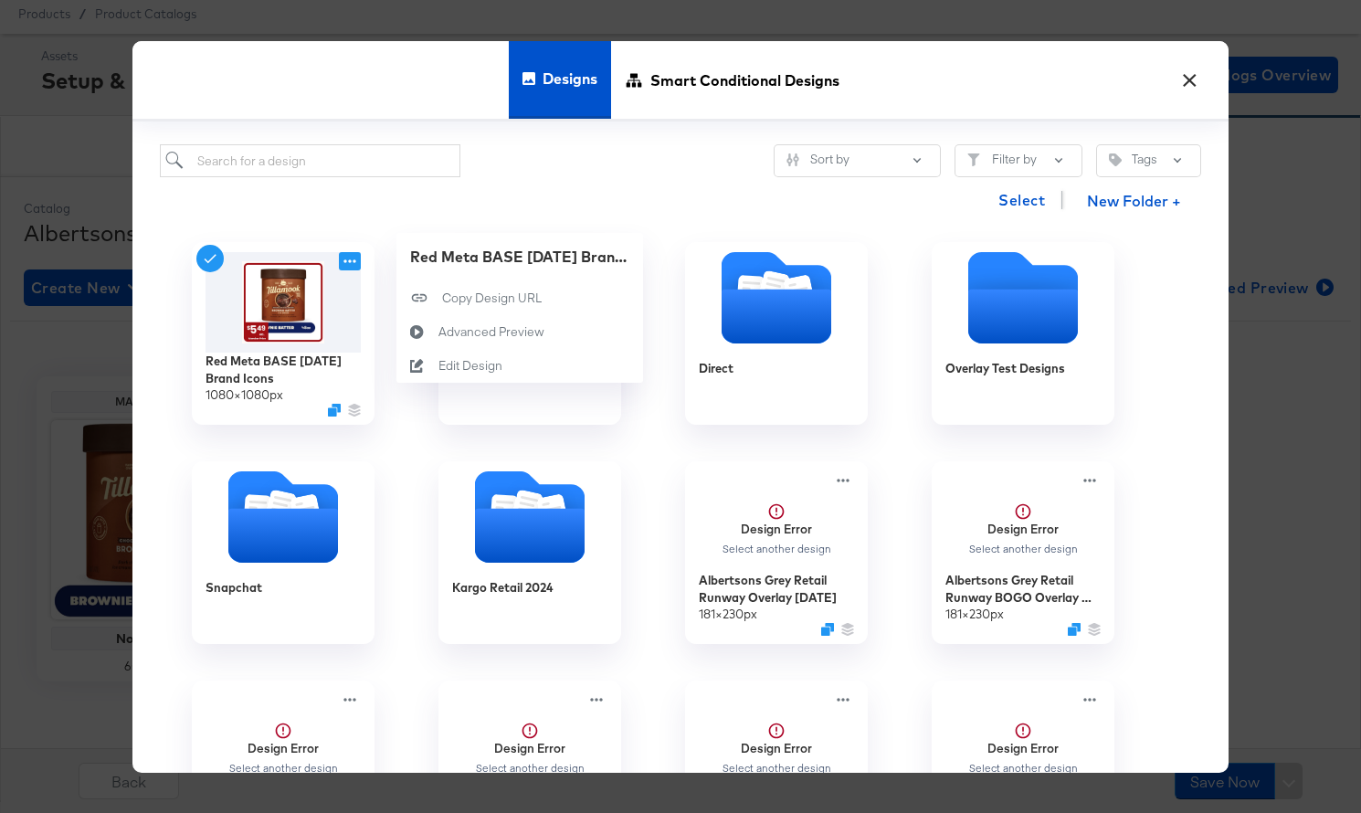
click at [391, 479] on div "Snapchat" at bounding box center [283, 552] width 247 height 219
